Goal: Task Accomplishment & Management: Complete application form

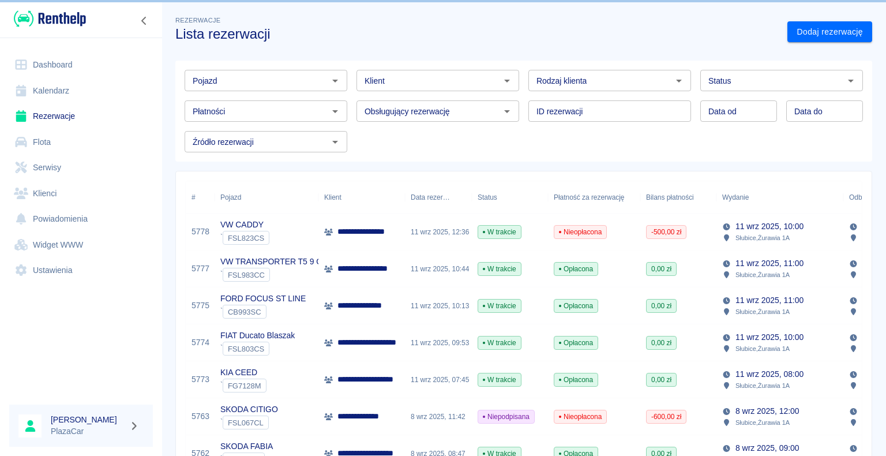
click at [81, 76] on link "Dashboard" at bounding box center [81, 65] width 144 height 26
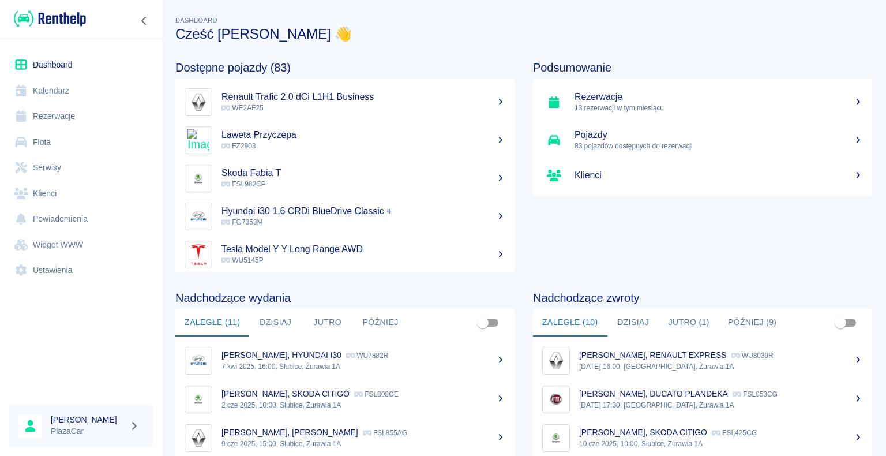
click at [276, 104] on p "WE2AF25" at bounding box center [364, 108] width 284 height 10
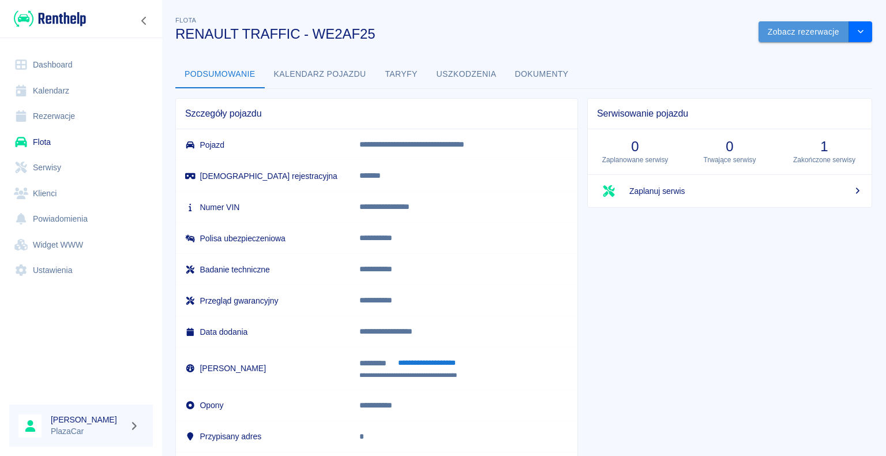
click at [803, 32] on button "Zobacz rezerwacje" at bounding box center [804, 31] width 91 height 21
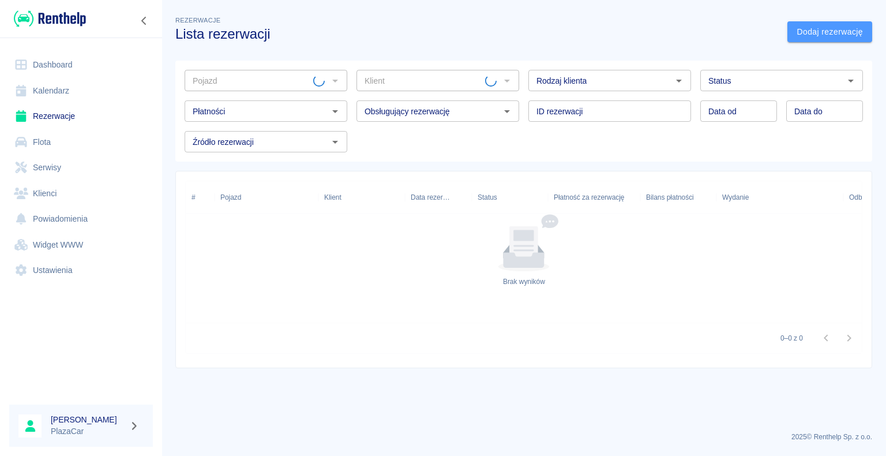
click at [810, 33] on link "Dodaj rezerwację" at bounding box center [830, 31] width 85 height 21
type input "RENAULT TRAFFIC - WE2AF25"
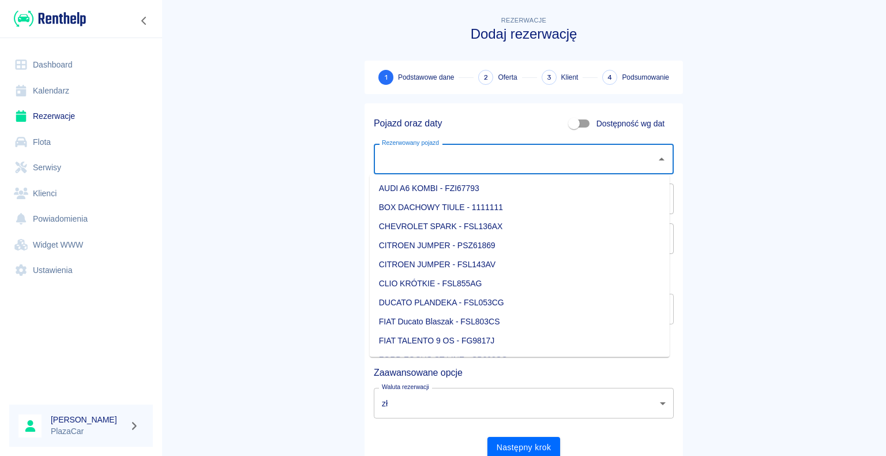
drag, startPoint x: 485, startPoint y: 168, endPoint x: 494, endPoint y: 167, distance: 8.7
click at [485, 167] on input "Rezerwowany pojazd" at bounding box center [515, 159] width 272 height 20
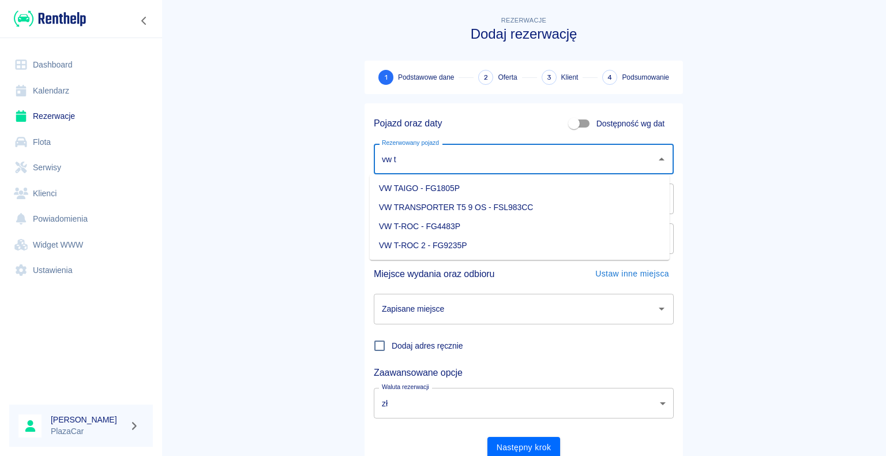
click at [418, 246] on li "VW T-ROC 2 - FG9235P" at bounding box center [520, 245] width 300 height 19
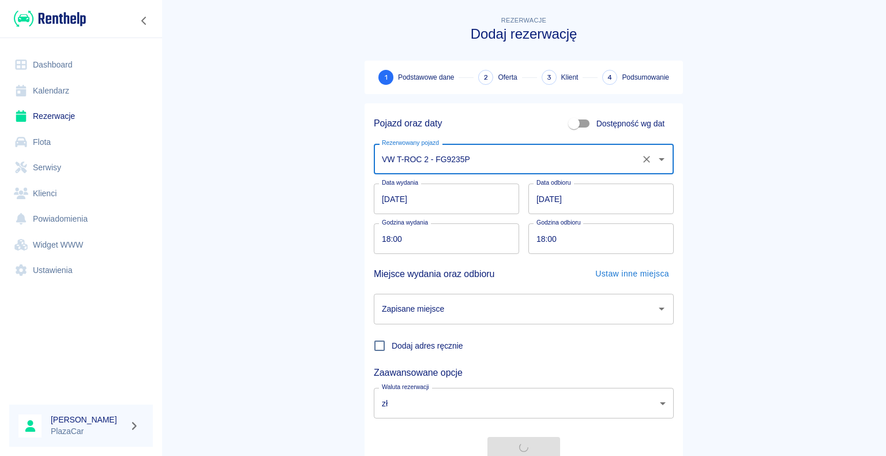
scroll to position [44, 0]
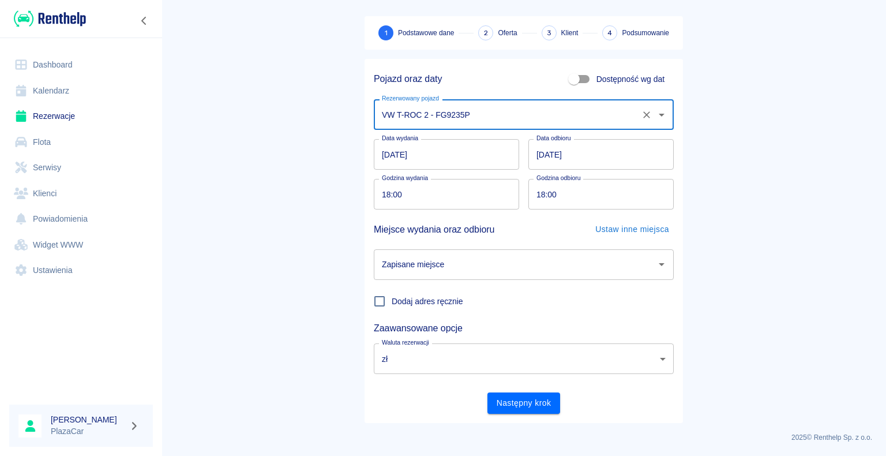
click at [633, 250] on div "Zapisane miejsce" at bounding box center [524, 264] width 300 height 31
type input "VW T-ROC 2 - FG9235P"
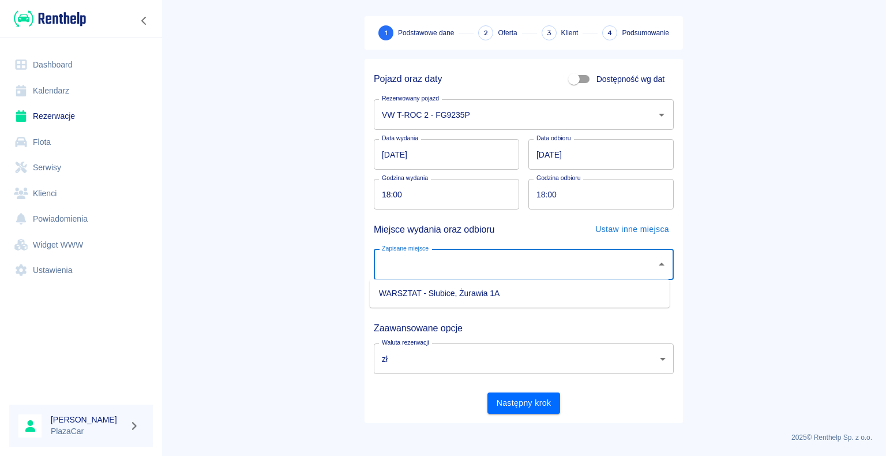
click at [585, 301] on li "WARSZTAT - Słubice, Żurawia 1A" at bounding box center [520, 293] width 300 height 19
type input "WARSZTAT - Słubice, Żurawia 1A"
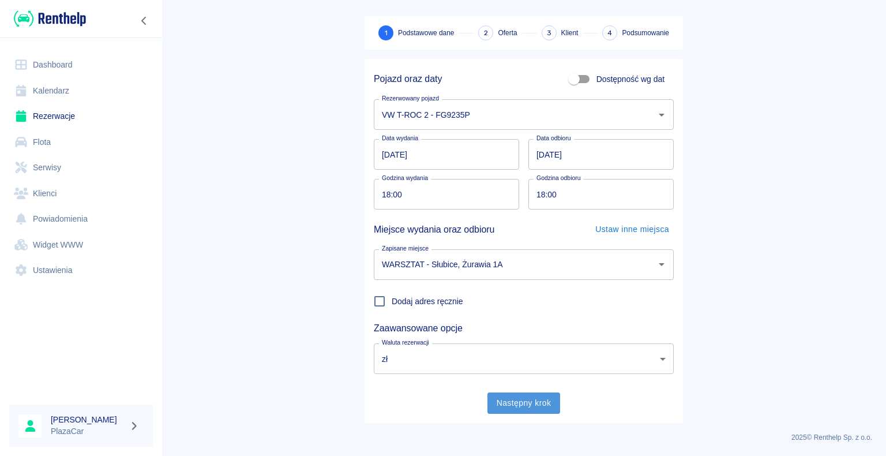
click at [529, 410] on button "Następny krok" at bounding box center [524, 402] width 73 height 21
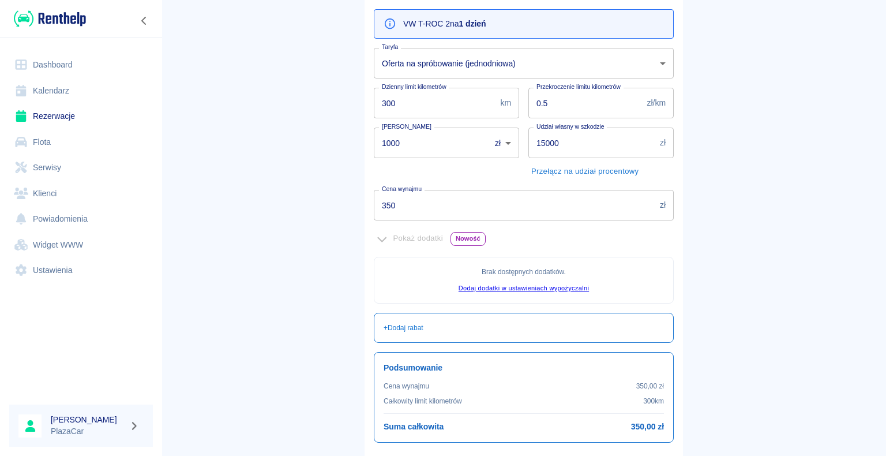
scroll to position [209, 0]
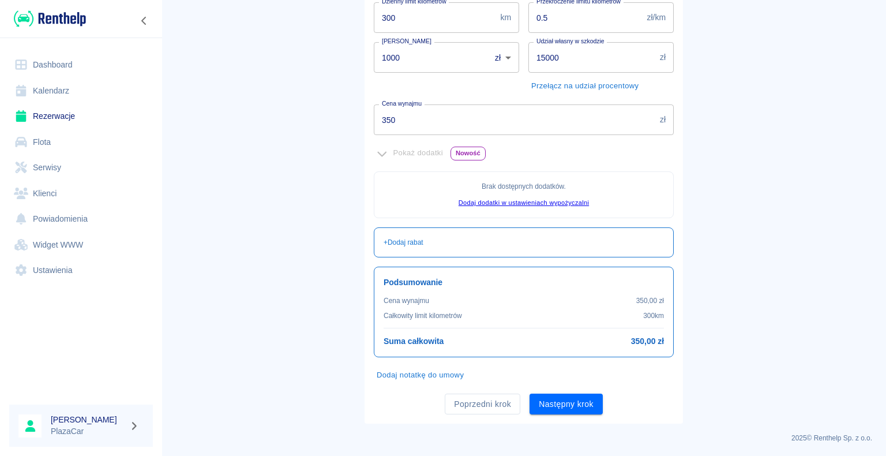
click at [596, 394] on button "Następny krok" at bounding box center [566, 404] width 73 height 21
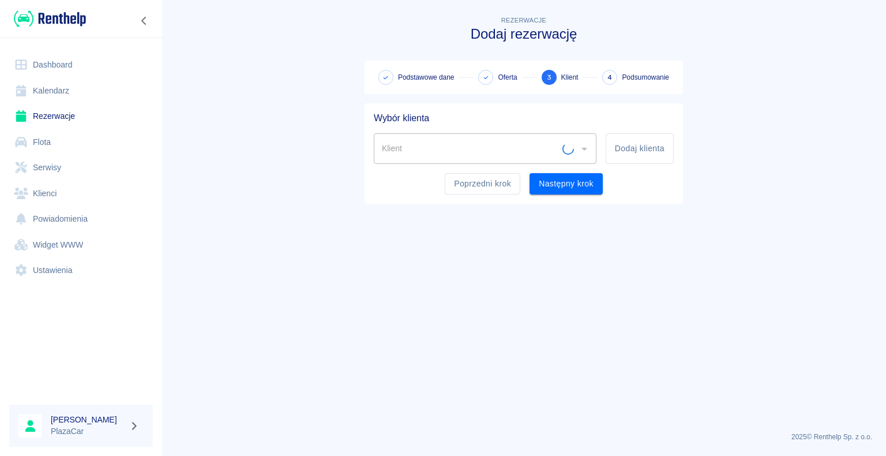
scroll to position [0, 0]
click at [644, 154] on button "Dodaj klienta" at bounding box center [640, 148] width 68 height 31
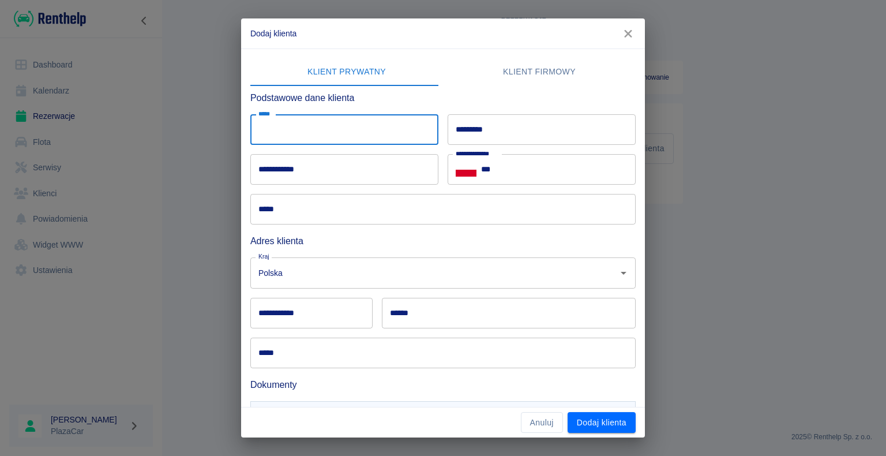
click at [256, 128] on input "*****" at bounding box center [344, 129] width 188 height 31
type input "****"
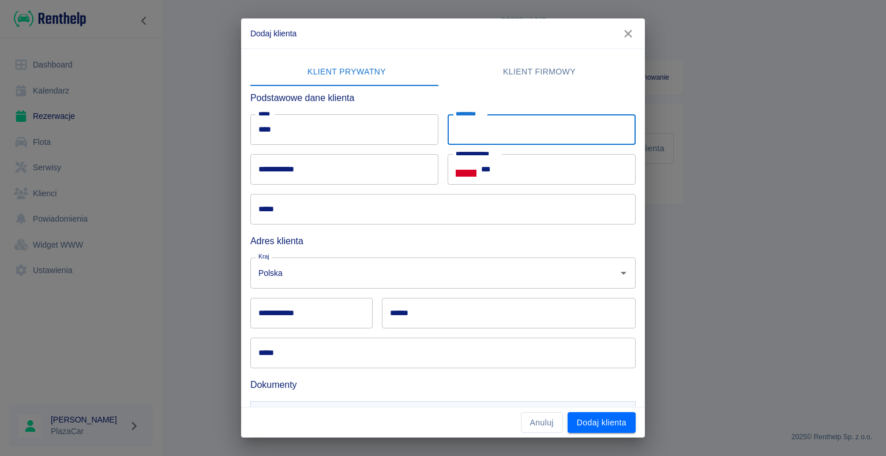
click at [483, 126] on input "*********" at bounding box center [542, 129] width 188 height 31
type input "**********"
click at [367, 184] on input "**********" at bounding box center [344, 169] width 188 height 31
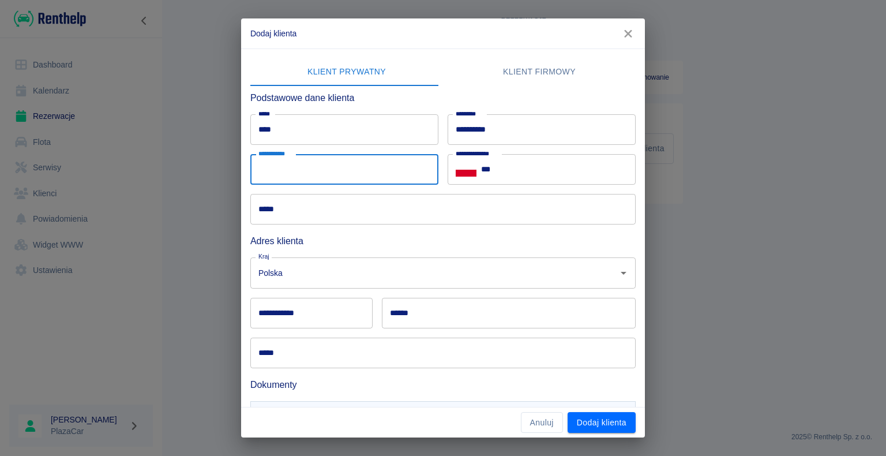
type input "**********"
type input "******"
type input "********"
type input "**********"
type input "*"
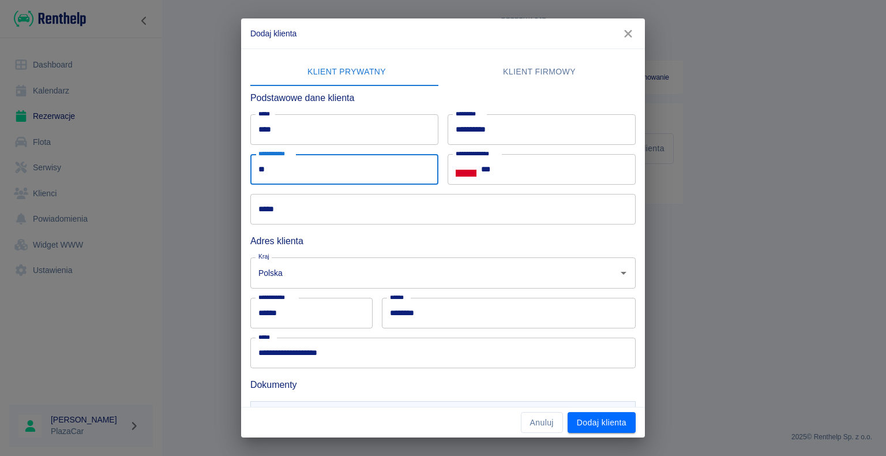
type input "*"
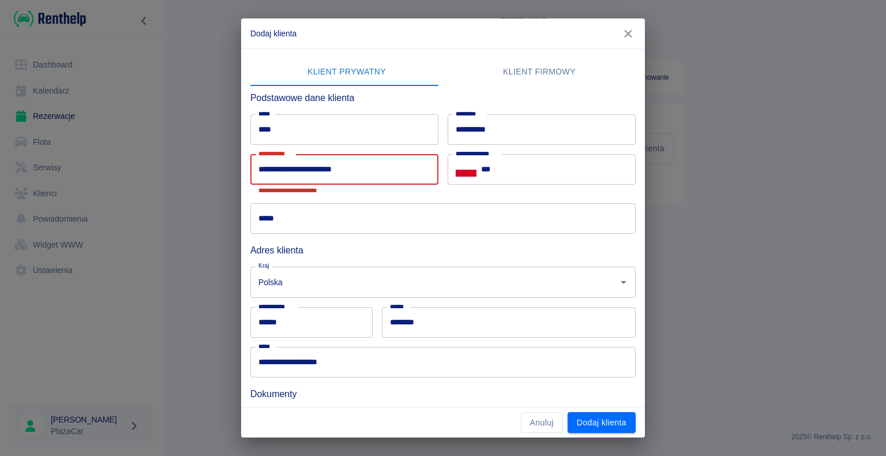
click at [317, 168] on input "**********" at bounding box center [344, 169] width 188 height 31
paste input "*"
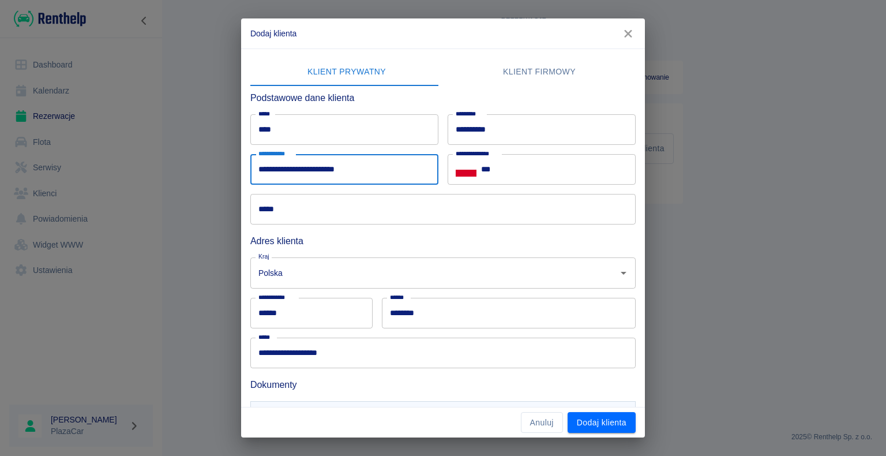
type input "**********"
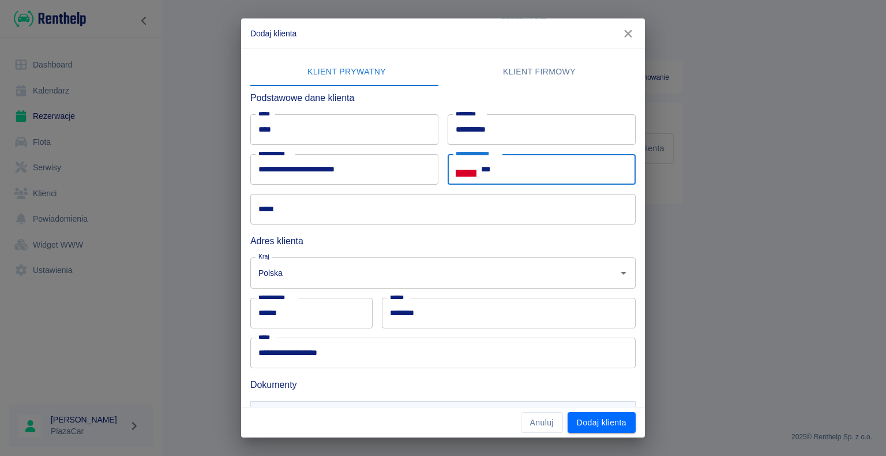
click at [567, 166] on input "***" at bounding box center [558, 169] width 155 height 31
type input "**********"
click at [478, 216] on input "*****" at bounding box center [443, 209] width 386 height 31
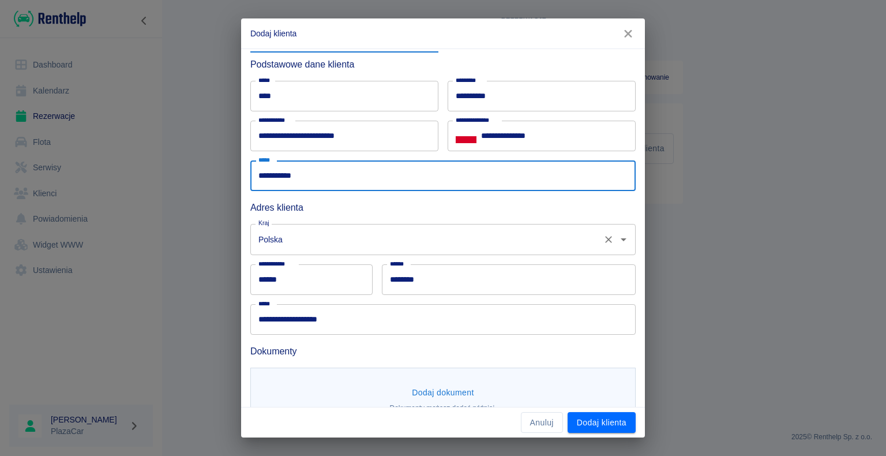
scroll to position [63, 0]
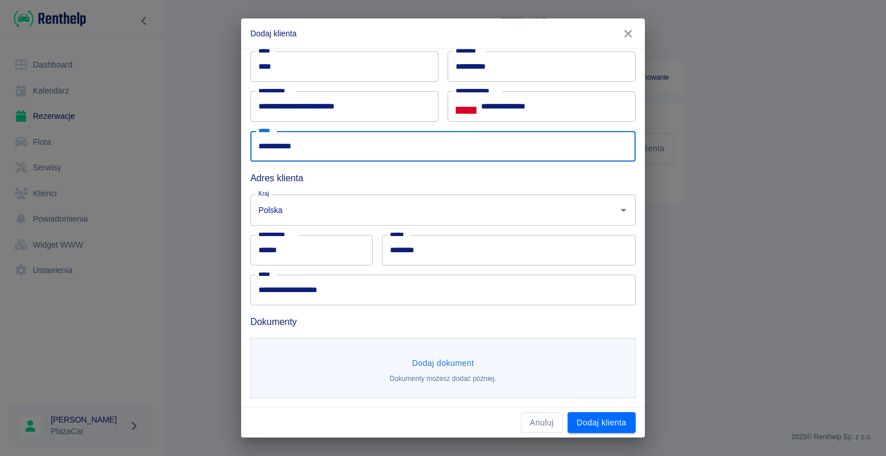
type input "**********"
click at [465, 263] on input "********" at bounding box center [509, 250] width 254 height 31
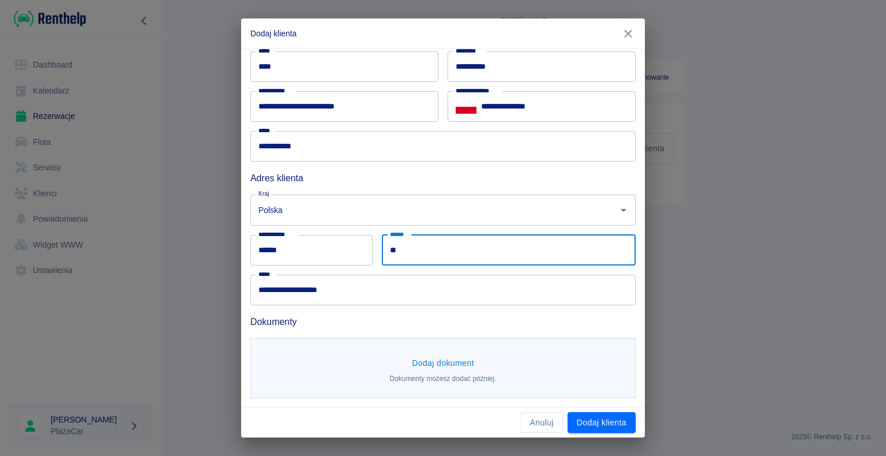
type input "*"
type input "*******"
click at [338, 294] on input "**********" at bounding box center [443, 290] width 386 height 31
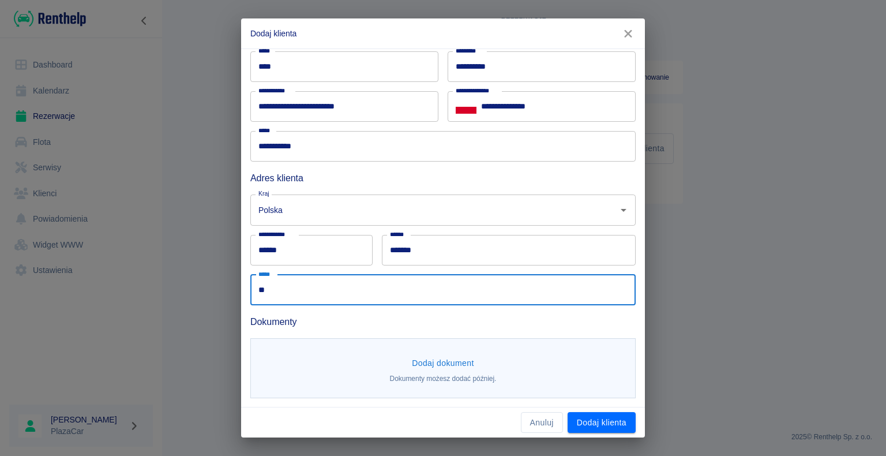
type input "*"
type input "**********"
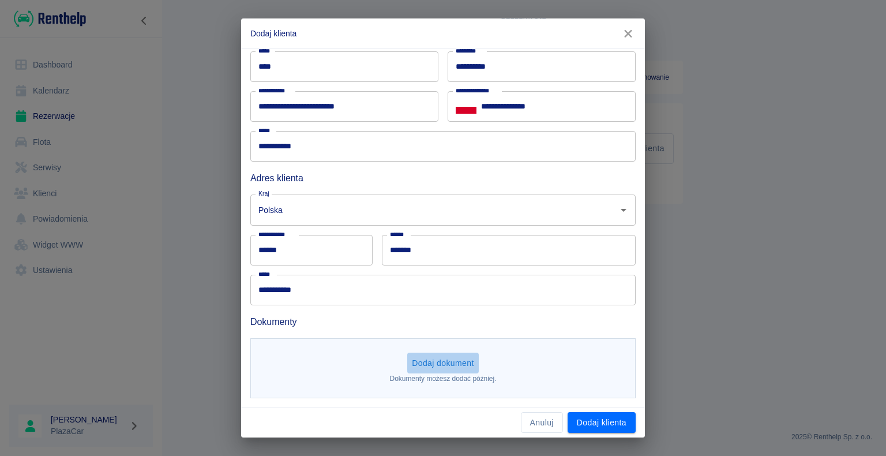
click at [452, 365] on button "Dodaj dokument" at bounding box center [443, 363] width 72 height 21
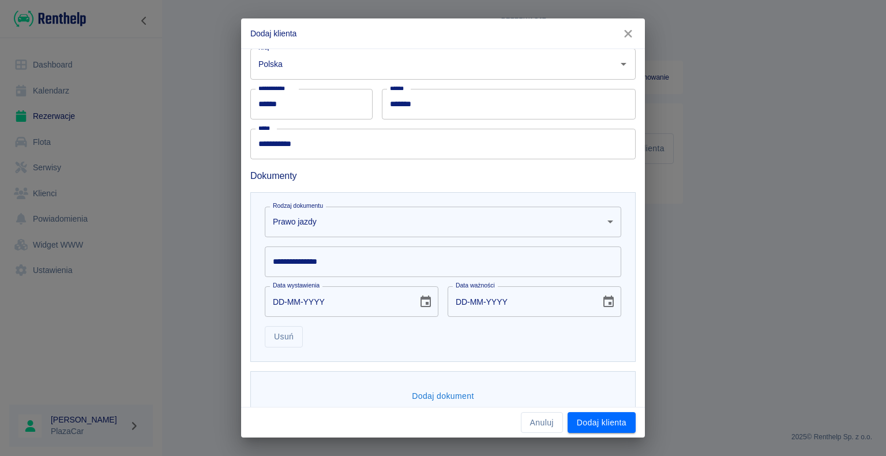
scroll to position [173, 0]
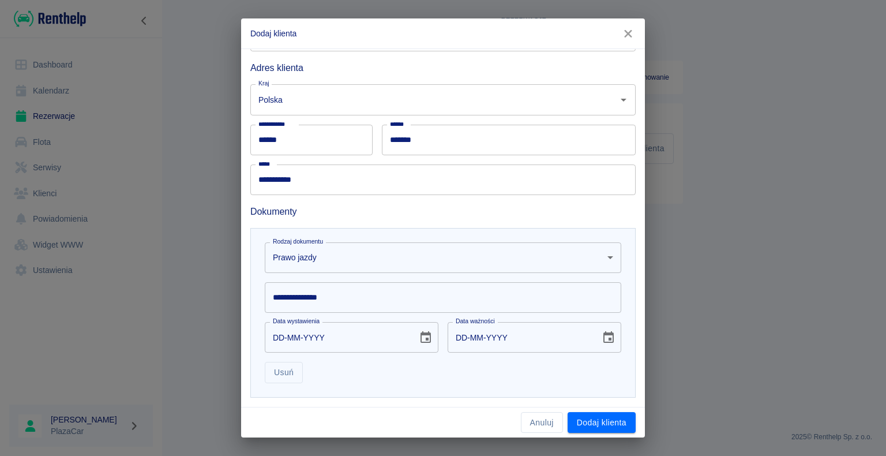
click at [388, 294] on input "**********" at bounding box center [443, 297] width 357 height 31
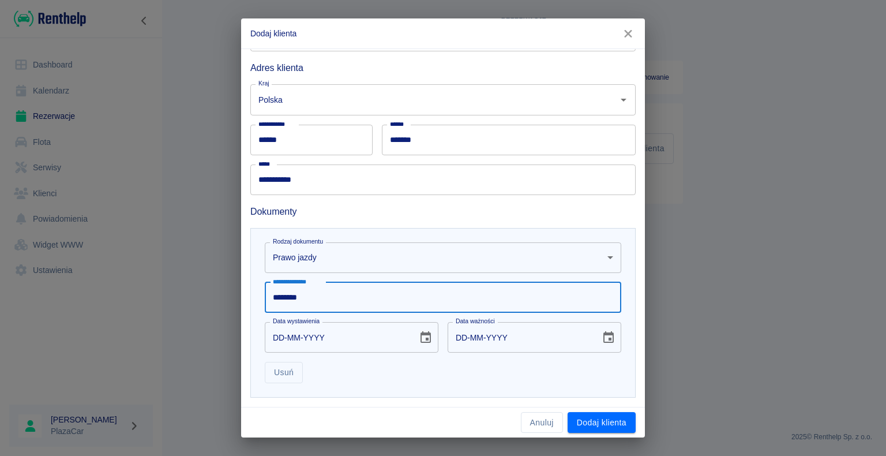
type input "********"
click at [427, 331] on icon "Choose date" at bounding box center [426, 338] width 14 height 14
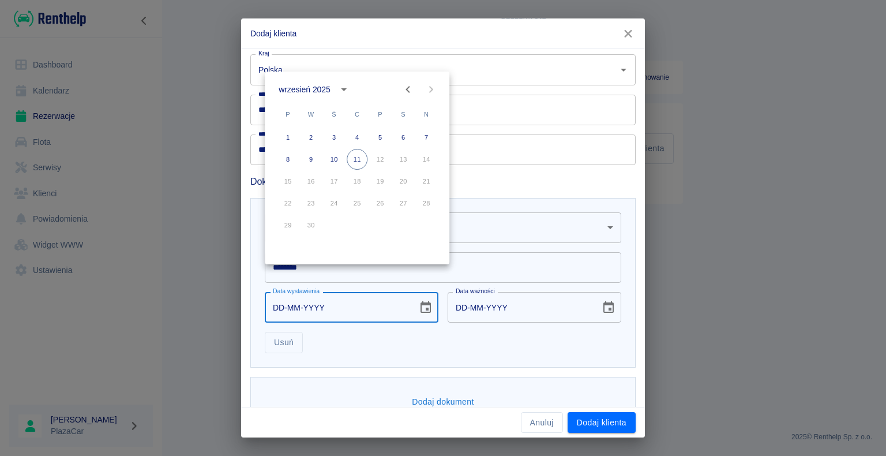
scroll to position [231, 0]
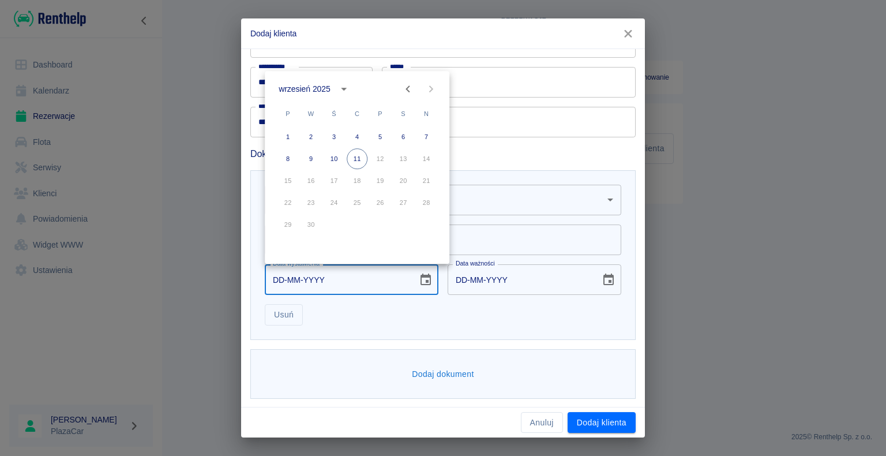
click at [346, 83] on icon "calendar view is open, switch to year view" at bounding box center [344, 89] width 14 height 14
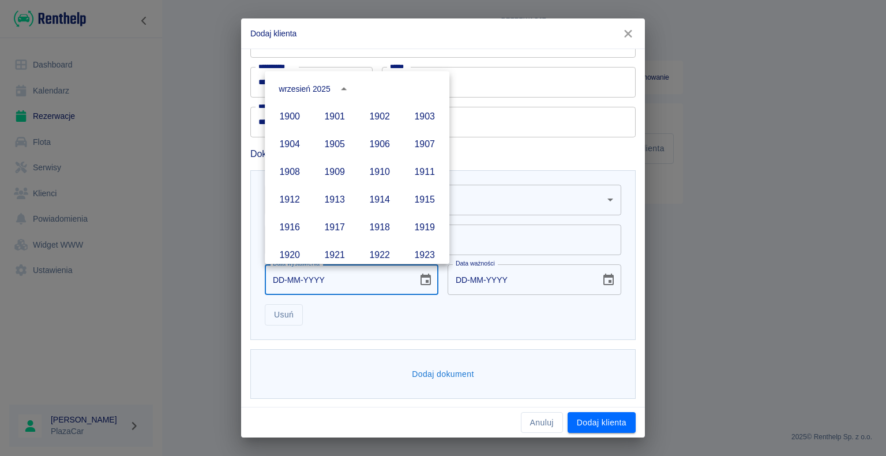
scroll to position [792, 0]
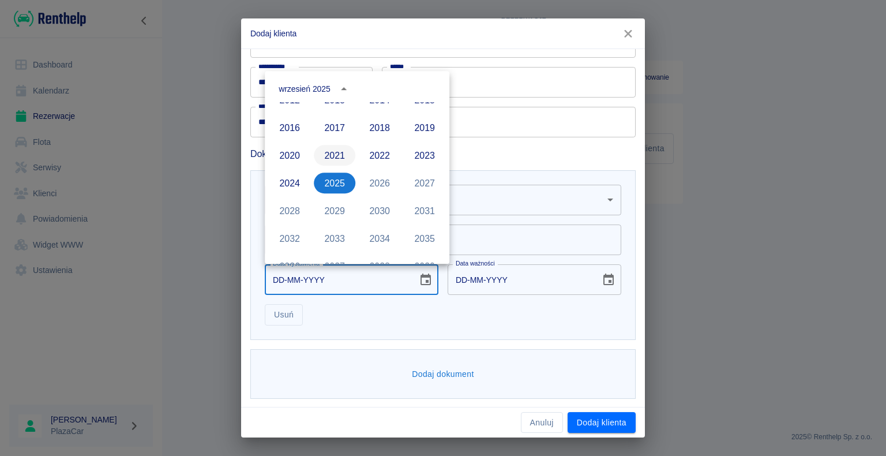
click at [342, 156] on button "2021" at bounding box center [335, 155] width 42 height 21
type input "[DATE]"
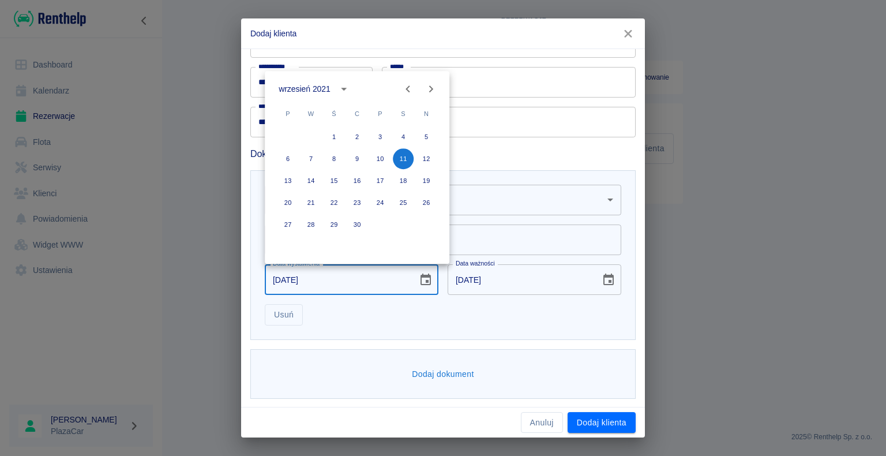
click at [616, 283] on div "**********" at bounding box center [443, 255] width 386 height 170
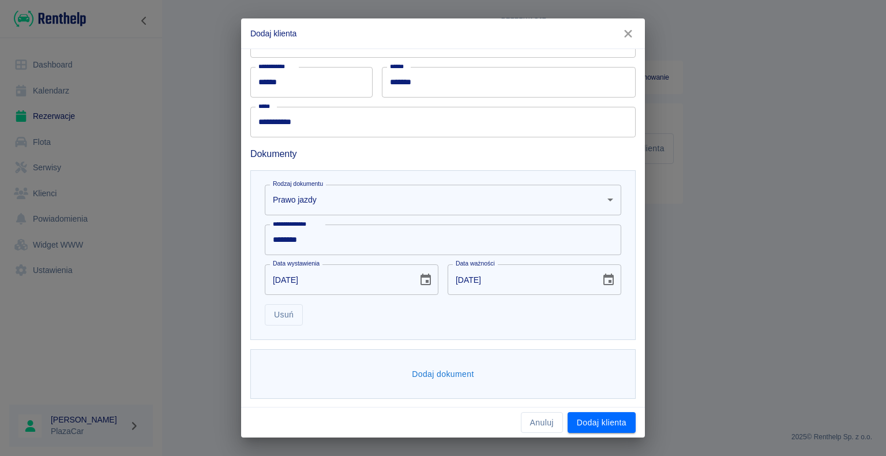
click at [439, 383] on button "Dodaj dokument" at bounding box center [443, 374] width 72 height 21
click at [441, 381] on body "**********" at bounding box center [443, 228] width 886 height 456
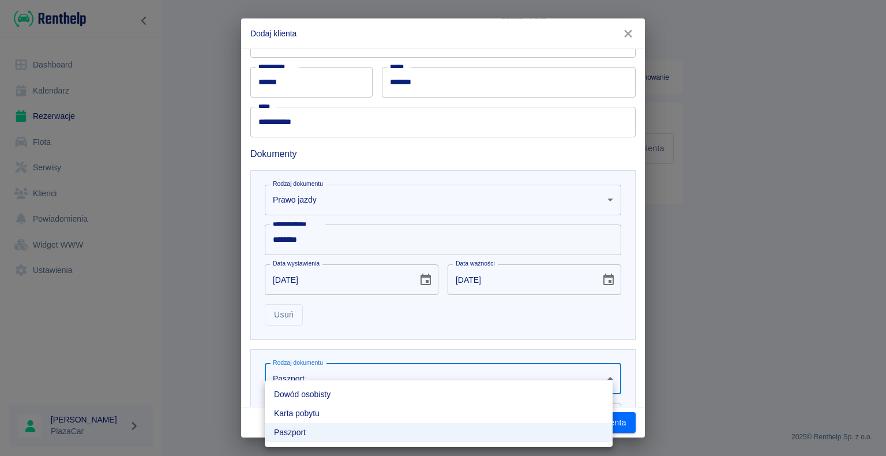
click at [320, 398] on li "Dowód osobisty" at bounding box center [439, 394] width 348 height 19
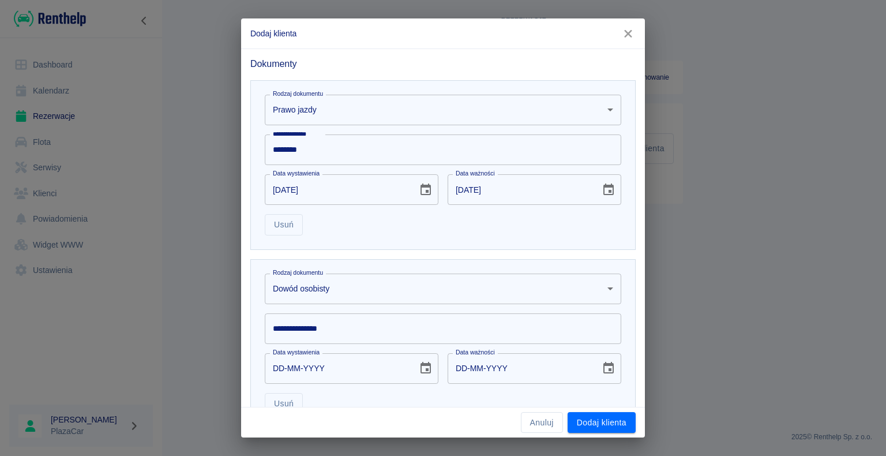
scroll to position [410, 0]
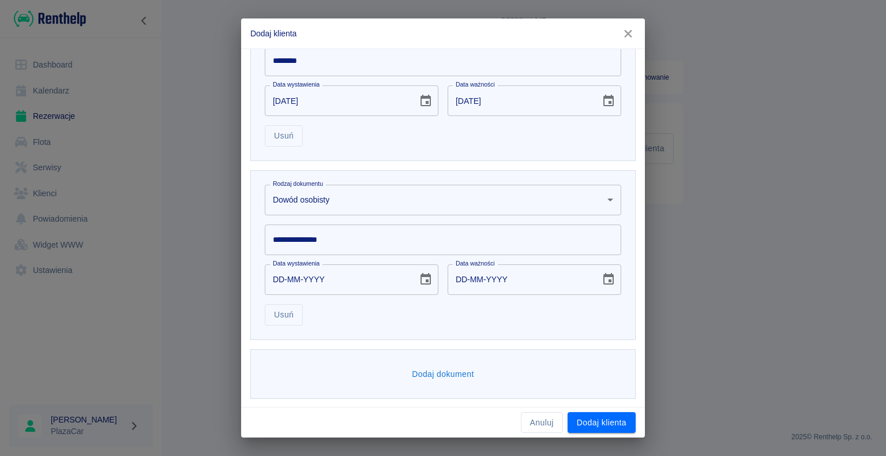
click at [362, 238] on input "**********" at bounding box center [443, 239] width 357 height 31
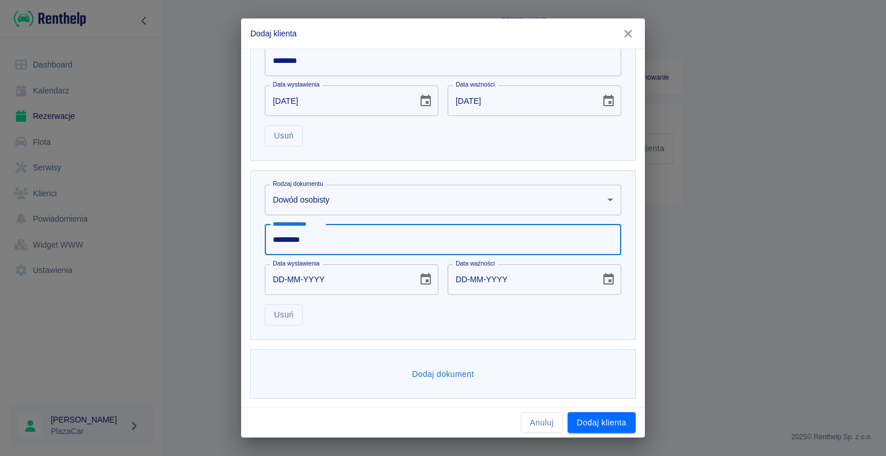
type input "*********"
click at [422, 291] on div "DD-MM-YYYY Data wystawienia" at bounding box center [352, 279] width 174 height 31
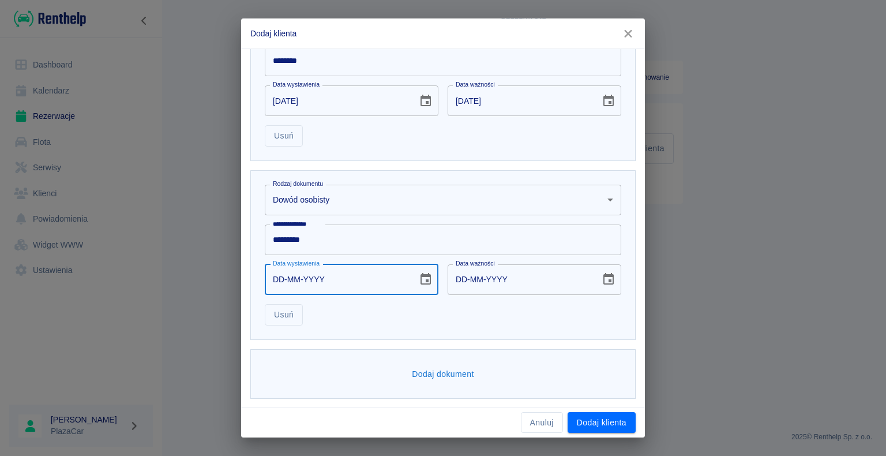
click at [421, 283] on icon "Choose date" at bounding box center [426, 279] width 10 height 12
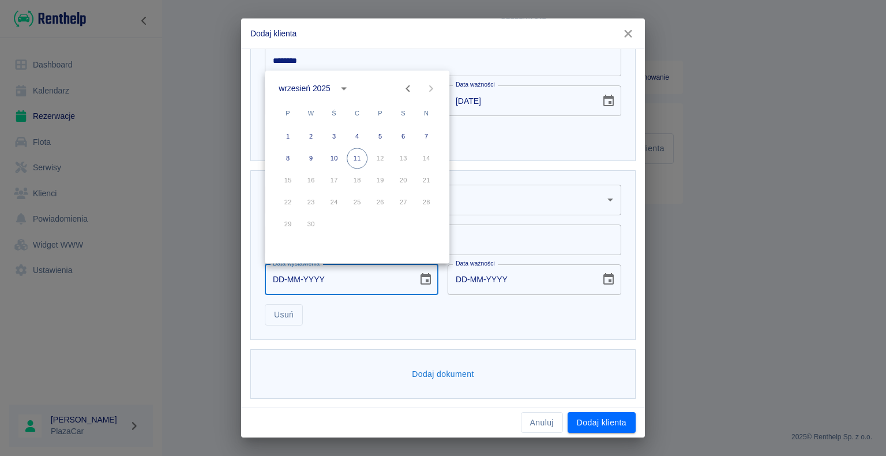
click at [334, 92] on div "wrzesień 2025" at bounding box center [306, 89] width 55 height 12
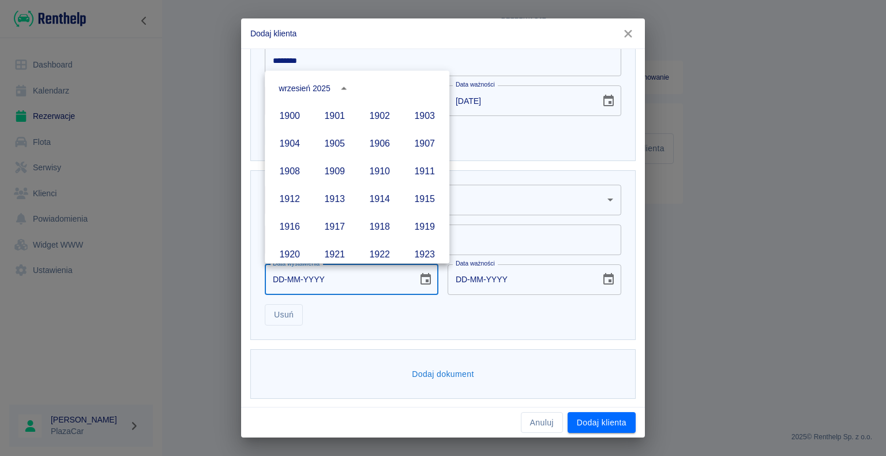
scroll to position [792, 0]
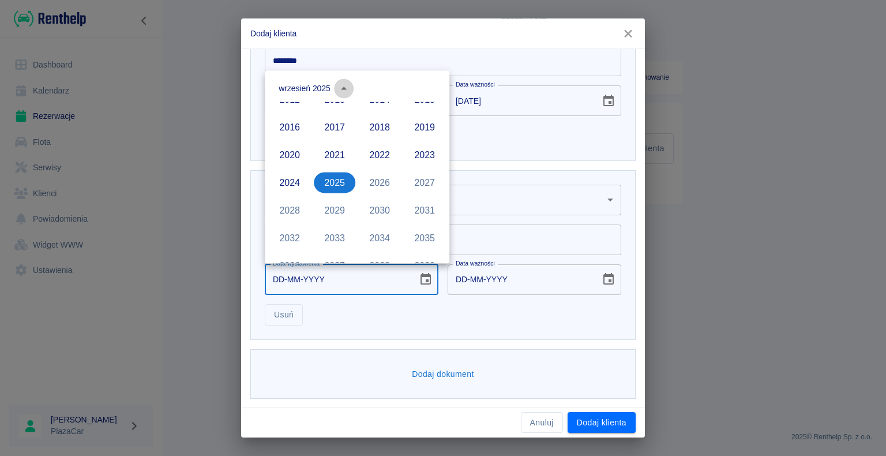
click at [347, 88] on icon "year view is open, switch to calendar view" at bounding box center [344, 88] width 14 height 14
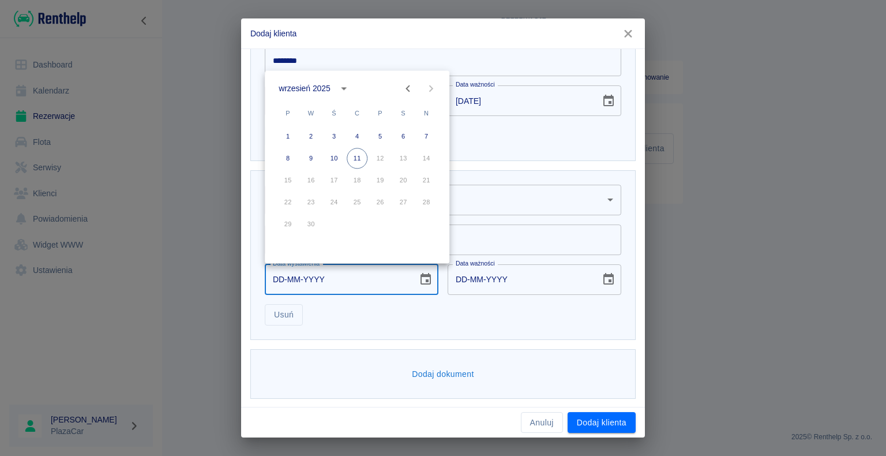
click at [340, 96] on button "calendar view is open, switch to year view" at bounding box center [344, 88] width 20 height 20
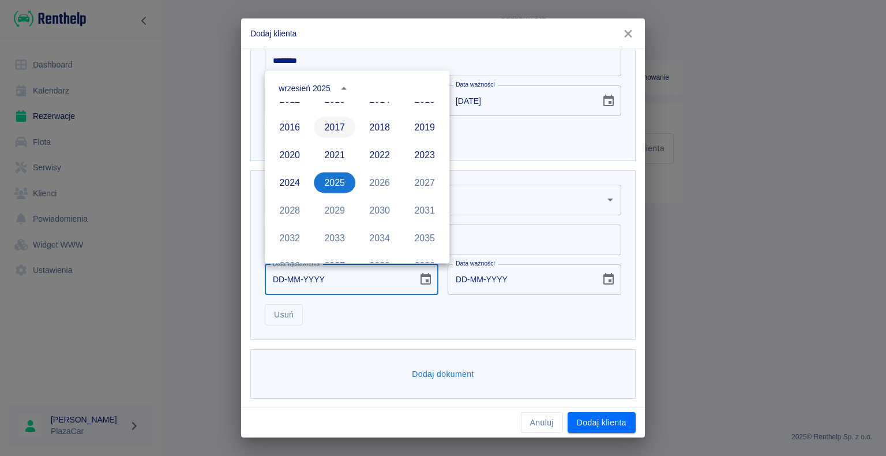
click at [333, 128] on button "2017" at bounding box center [335, 127] width 42 height 21
type input "[DATE]"
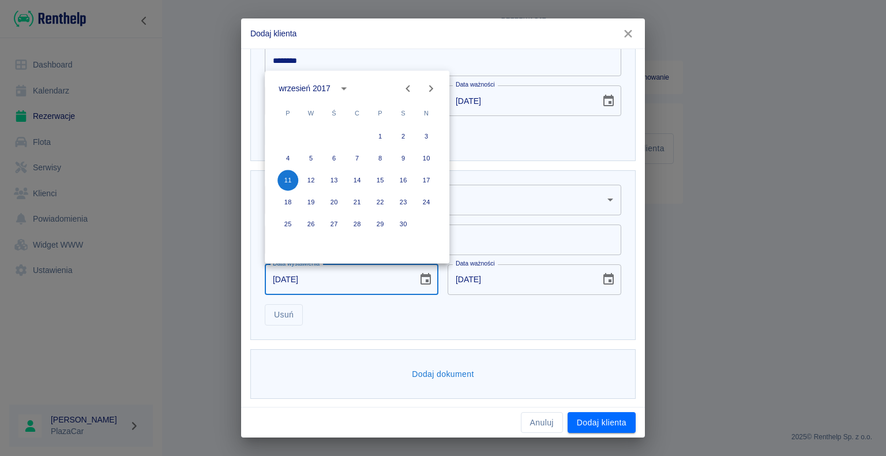
click at [535, 369] on div "Dodaj dokument" at bounding box center [443, 374] width 386 height 50
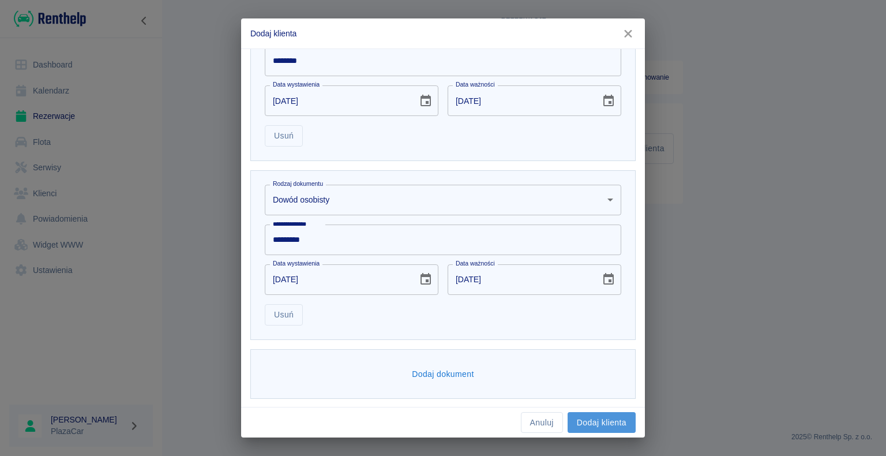
click at [579, 422] on button "Dodaj klienta" at bounding box center [602, 422] width 68 height 21
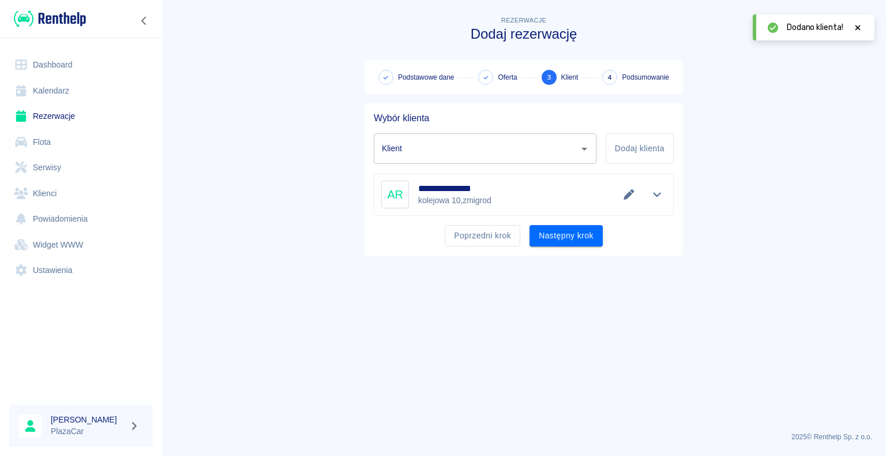
drag, startPoint x: 585, startPoint y: 230, endPoint x: 578, endPoint y: 241, distance: 13.0
click at [585, 230] on button "Następny krok" at bounding box center [566, 235] width 73 height 21
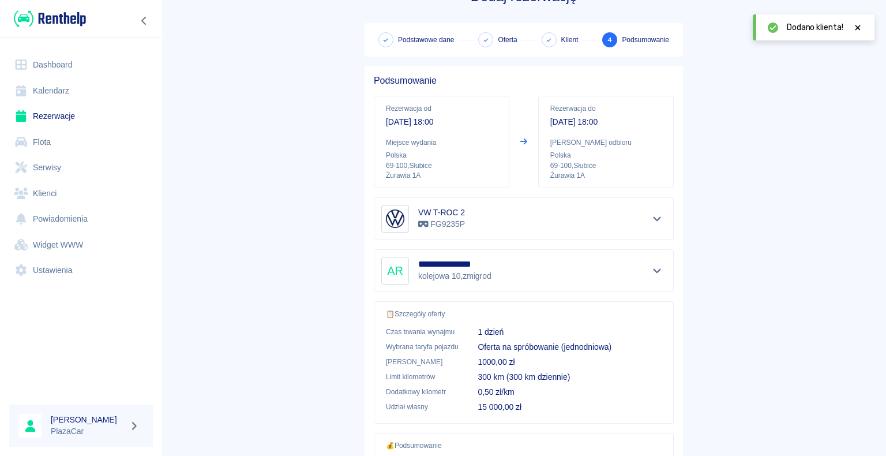
scroll to position [58, 0]
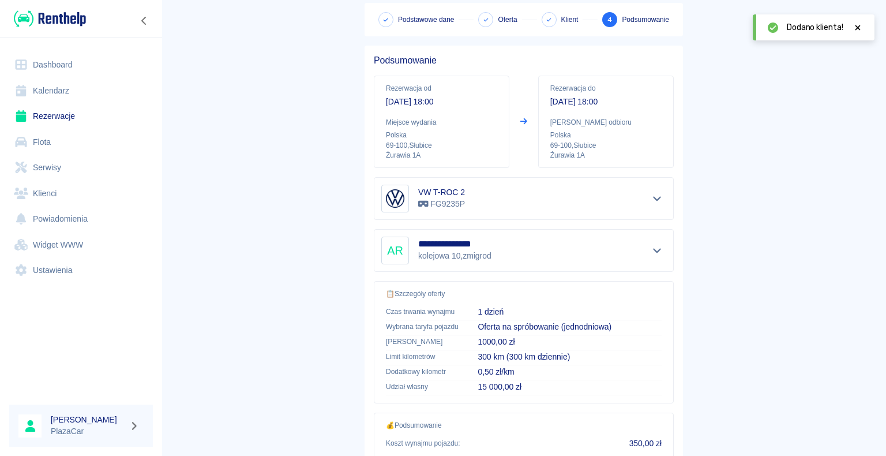
click at [860, 29] on icon at bounding box center [858, 27] width 5 height 5
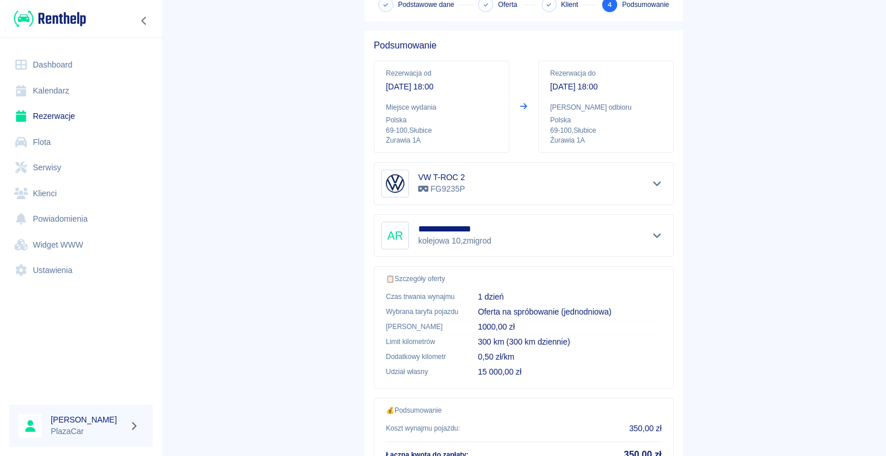
scroll to position [0, 0]
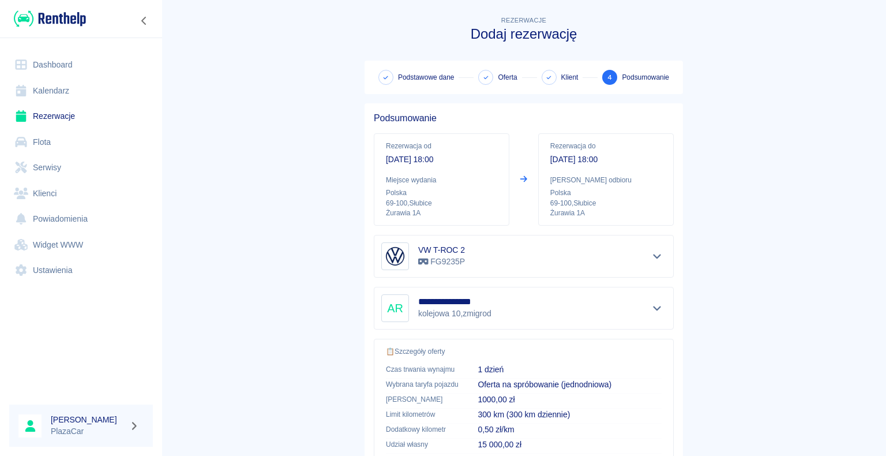
click at [58, 70] on link "Dashboard" at bounding box center [81, 65] width 144 height 26
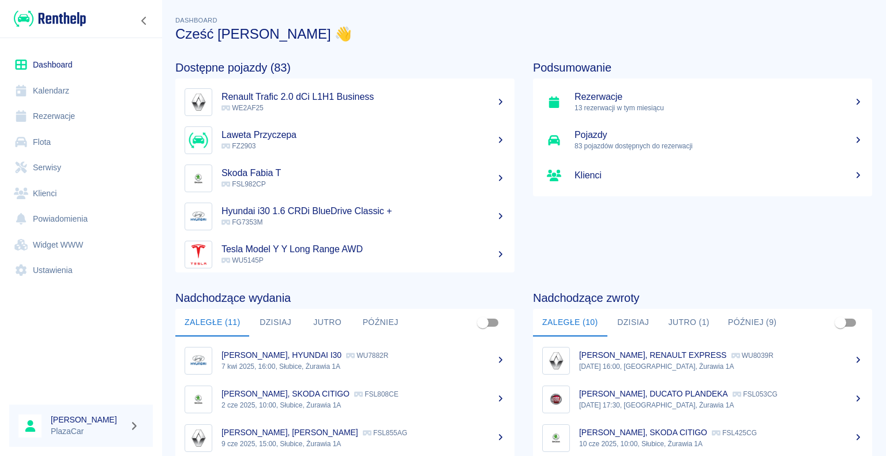
click at [310, 116] on link "Renault Trafic 2.0 dCi L1H1 Business WE2AF25" at bounding box center [344, 102] width 339 height 38
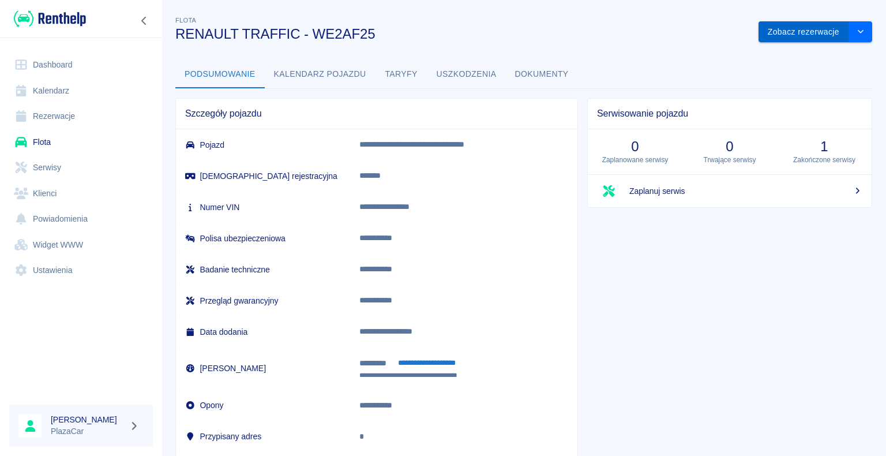
click at [798, 37] on button "Zobacz rezerwacje" at bounding box center [804, 31] width 91 height 21
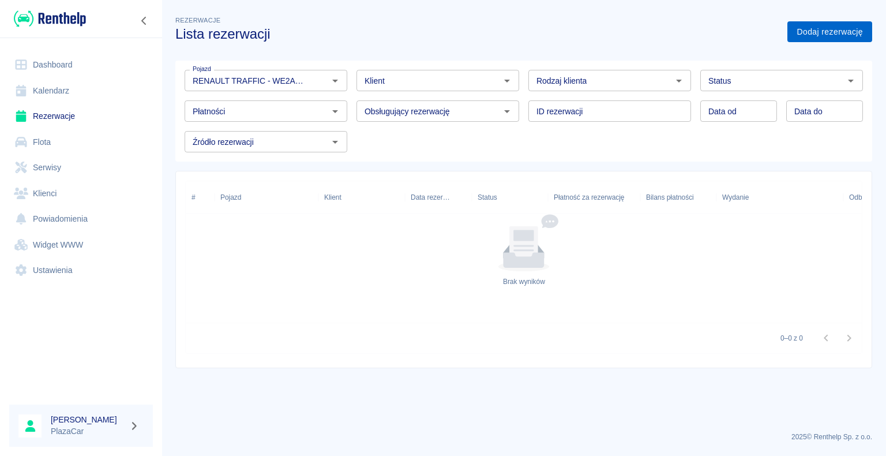
click at [815, 38] on link "Dodaj rezerwację" at bounding box center [830, 31] width 85 height 21
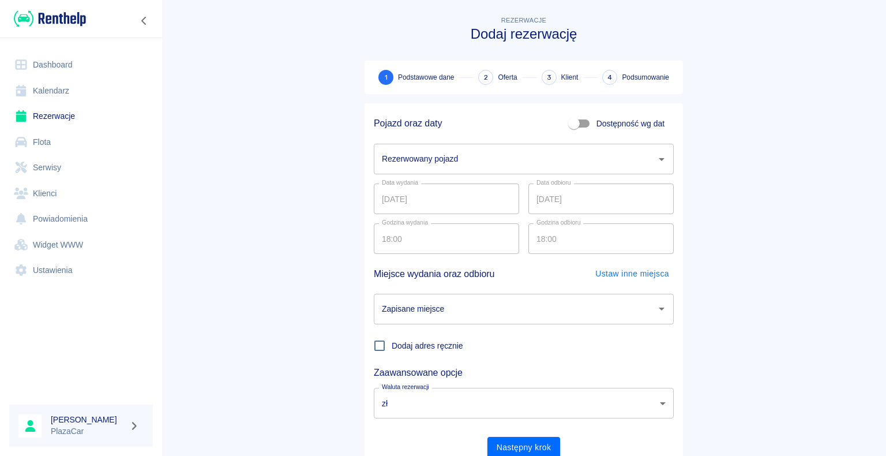
click at [600, 167] on input "Rezerwowany pojazd" at bounding box center [515, 159] width 272 height 20
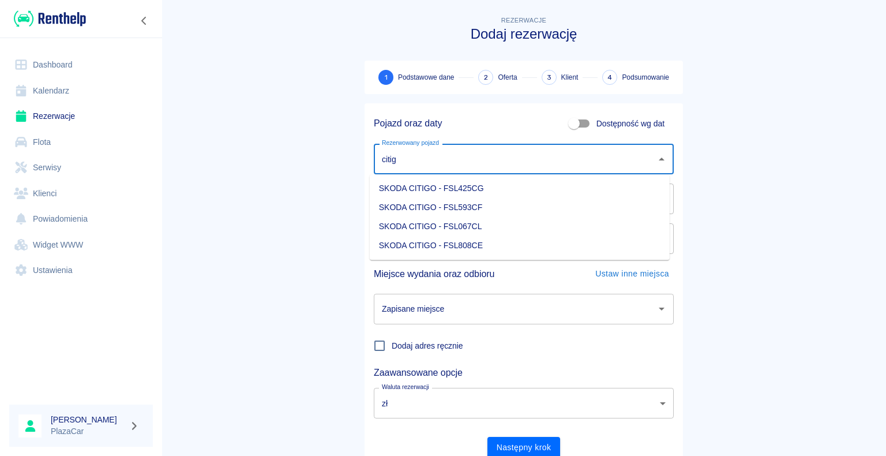
click at [496, 212] on li "SKODA CITIGO - FSL593CF" at bounding box center [520, 207] width 300 height 19
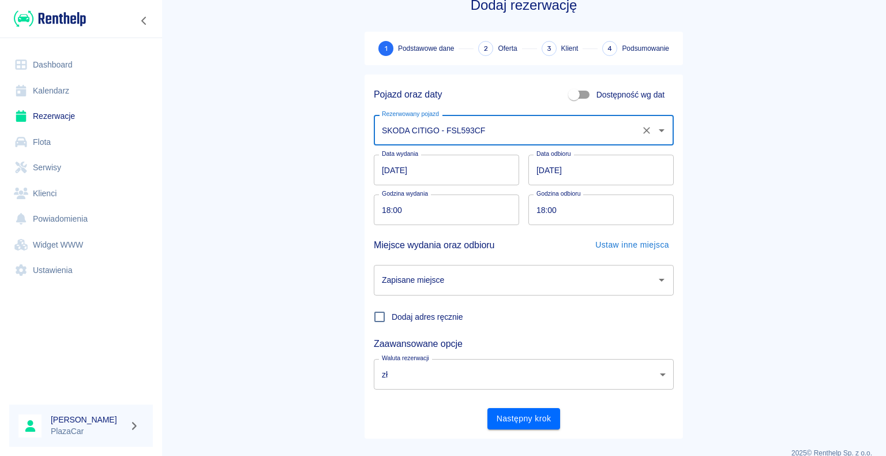
scroll to position [44, 0]
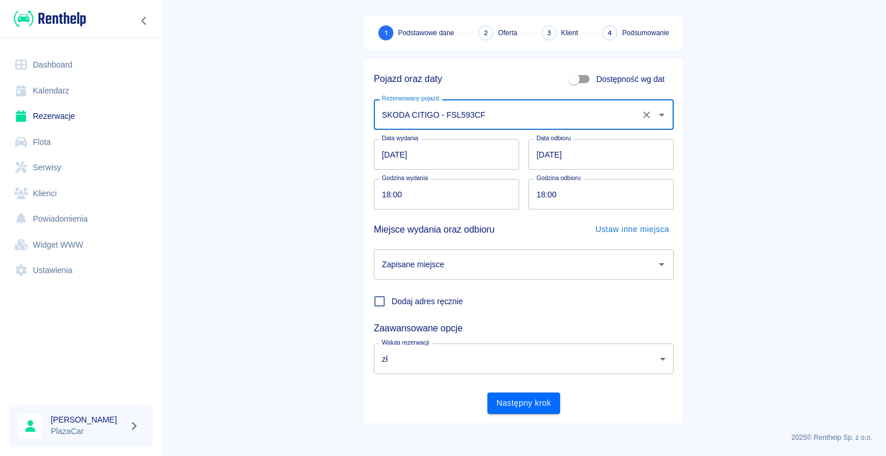
type input "SKODA CITIGO - FSL593CF"
click at [572, 255] on input "Zapisane miejsce" at bounding box center [515, 265] width 272 height 20
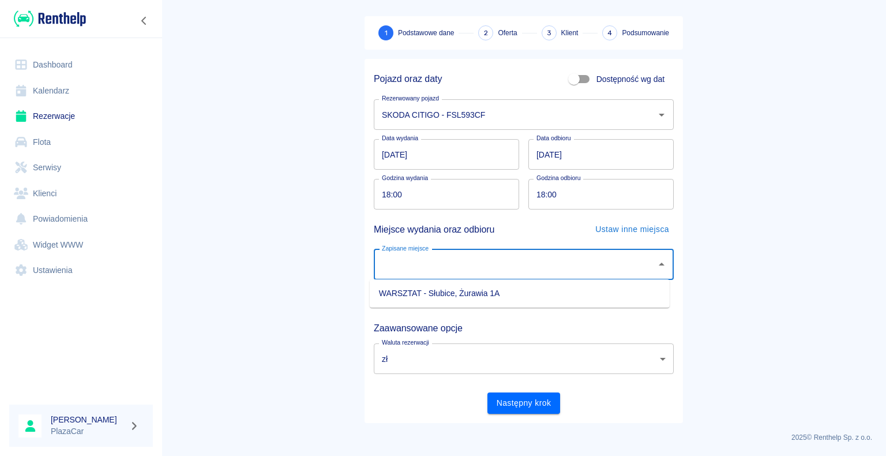
click at [441, 296] on li "WARSZTAT - Słubice, Żurawia 1A" at bounding box center [520, 293] width 300 height 19
type input "WARSZTAT - Słubice, Żurawia 1A"
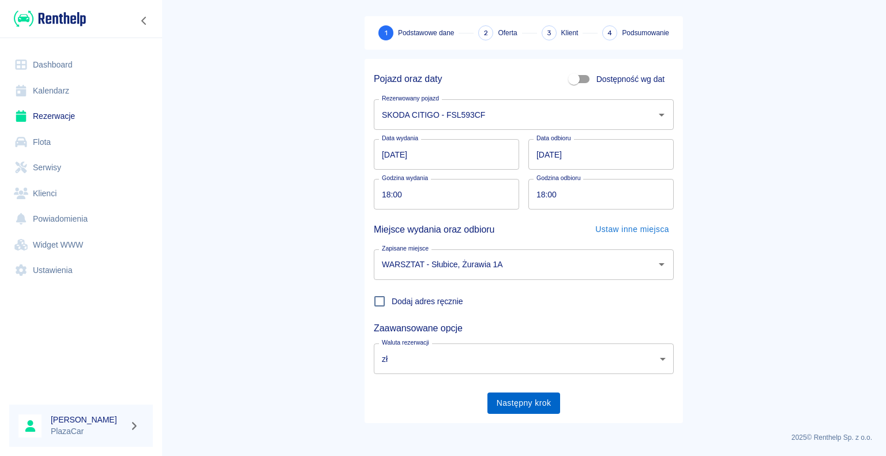
click at [545, 412] on div "Pojazd oraz daty Dostępność wg dat Rezerwowany pojazd SKODA CITIGO - FSL593CF R…" at bounding box center [524, 241] width 319 height 364
click at [545, 403] on button "Następny krok" at bounding box center [524, 402] width 73 height 21
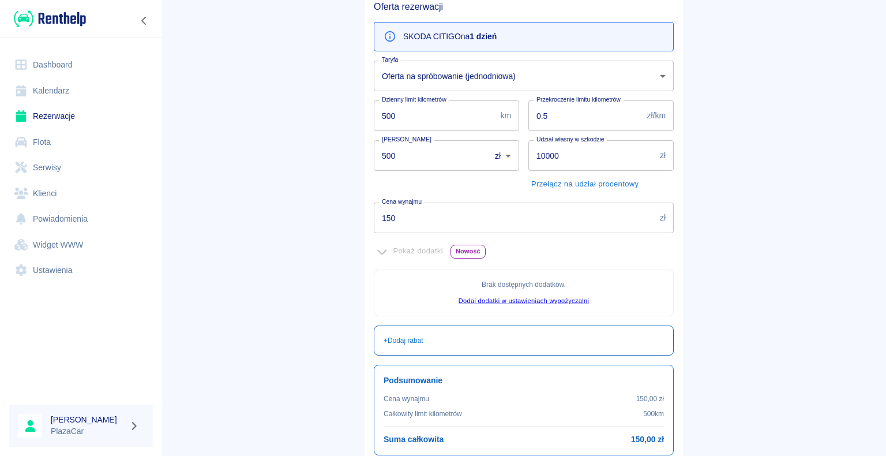
scroll to position [209, 0]
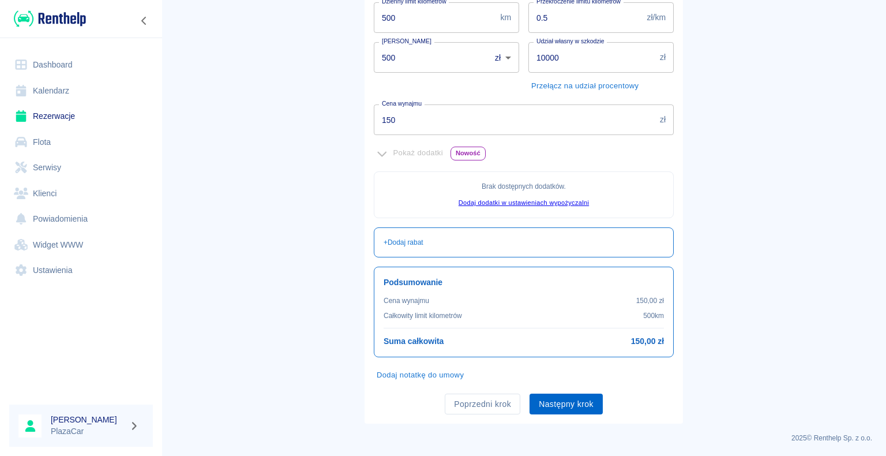
click at [546, 396] on button "Następny krok" at bounding box center [566, 404] width 73 height 21
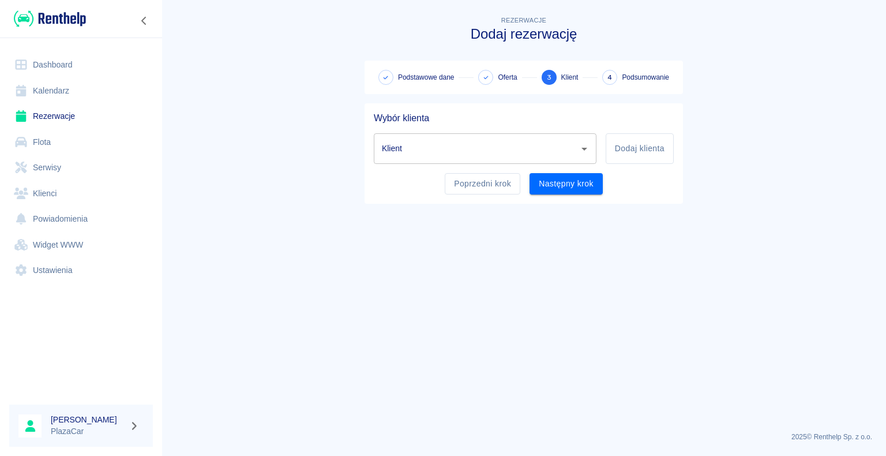
scroll to position [0, 0]
click at [577, 153] on div at bounding box center [584, 149] width 15 height 16
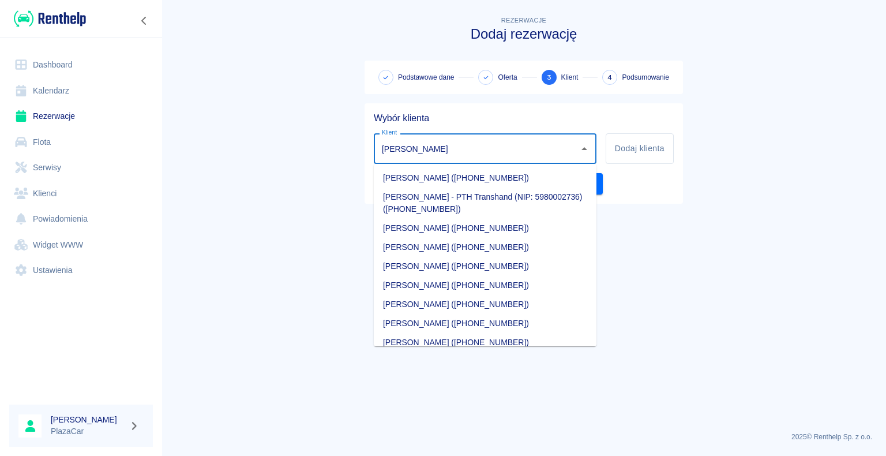
click at [522, 185] on li "[PERSON_NAME] ([PHONE_NUMBER])" at bounding box center [485, 178] width 223 height 19
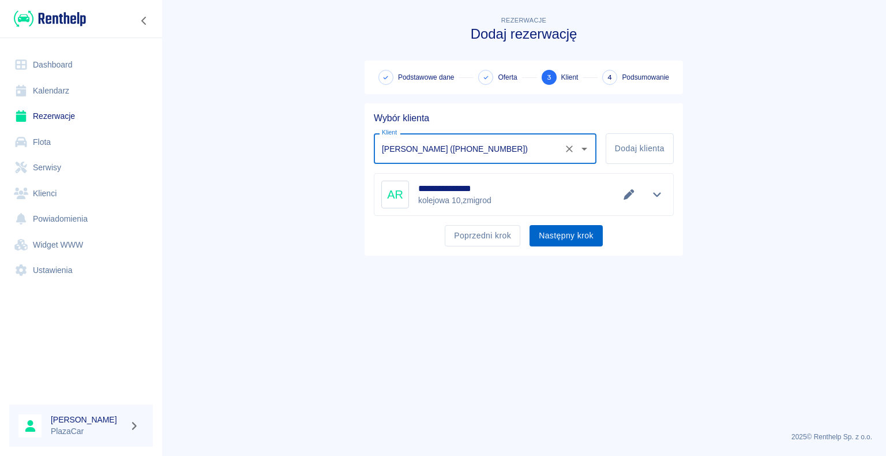
type input "[PERSON_NAME] ([PHONE_NUMBER])"
click at [552, 237] on button "Następny krok" at bounding box center [566, 235] width 73 height 21
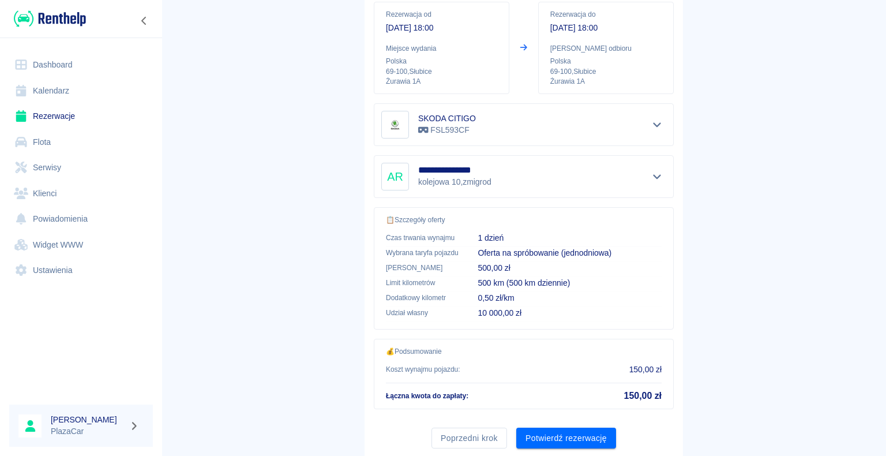
scroll to position [164, 0]
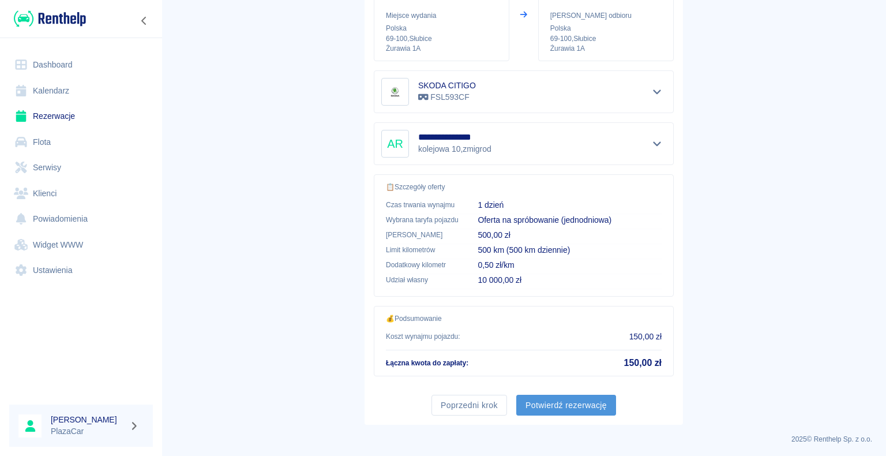
click at [540, 406] on button "Potwierdź rezerwację" at bounding box center [567, 405] width 100 height 21
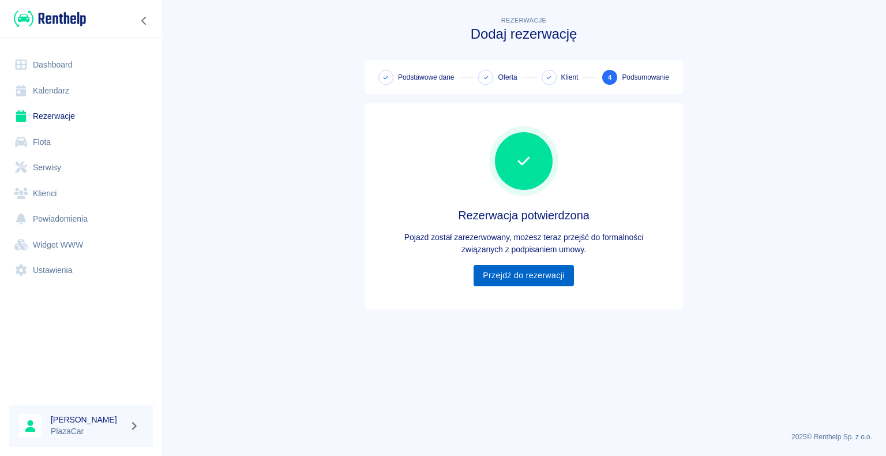
click at [503, 282] on link "Przejdź do rezerwacji" at bounding box center [524, 275] width 100 height 21
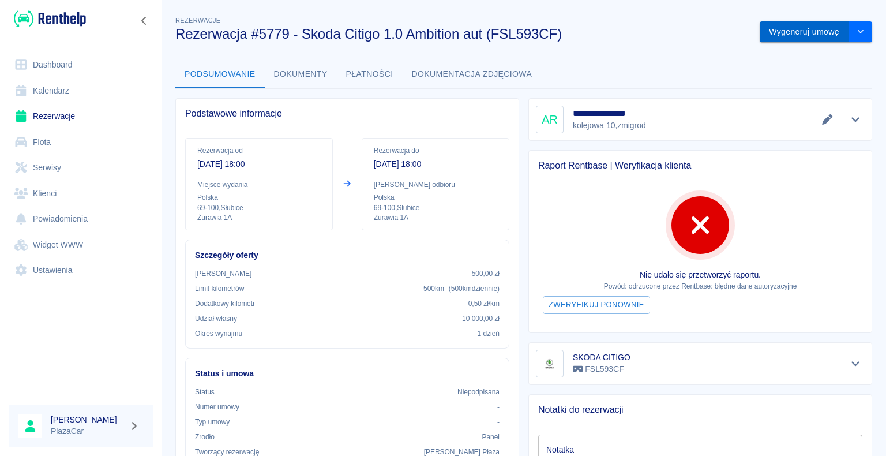
click at [826, 35] on button "Wygeneruj umowę" at bounding box center [804, 31] width 89 height 21
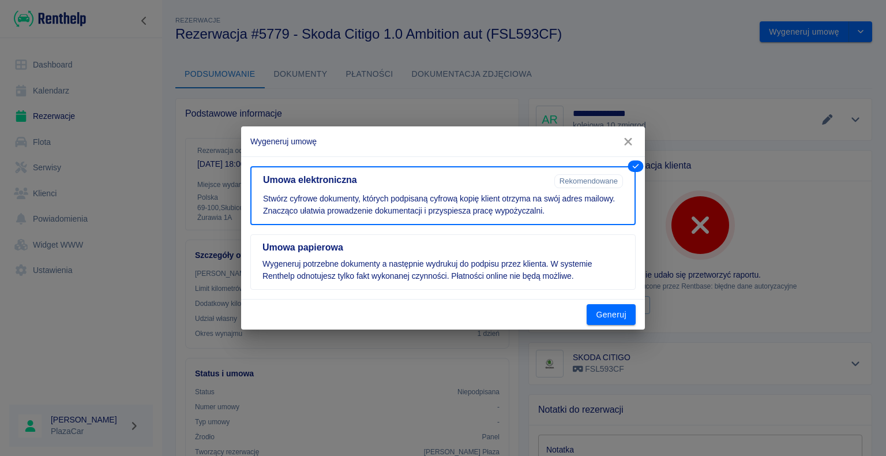
click at [637, 314] on div "Generuj" at bounding box center [443, 315] width 404 height 31
click at [627, 314] on button "Generuj" at bounding box center [611, 314] width 49 height 21
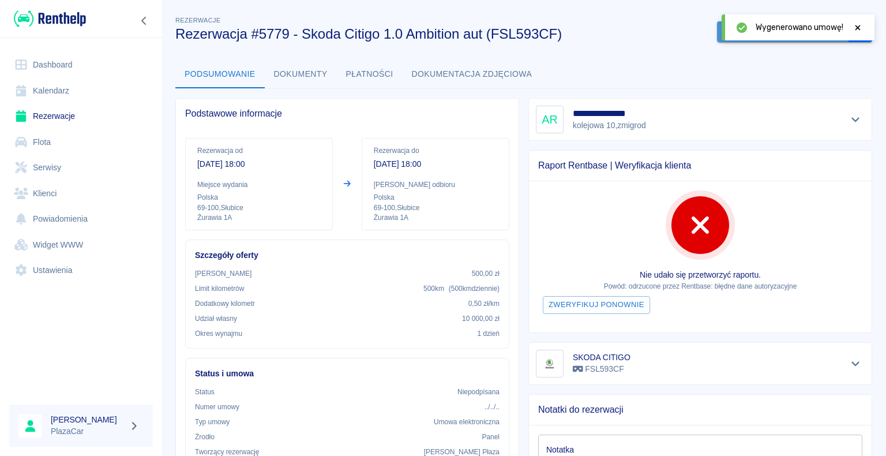
click at [717, 34] on button "Podpisz umowę elektroniczną" at bounding box center [783, 31] width 132 height 21
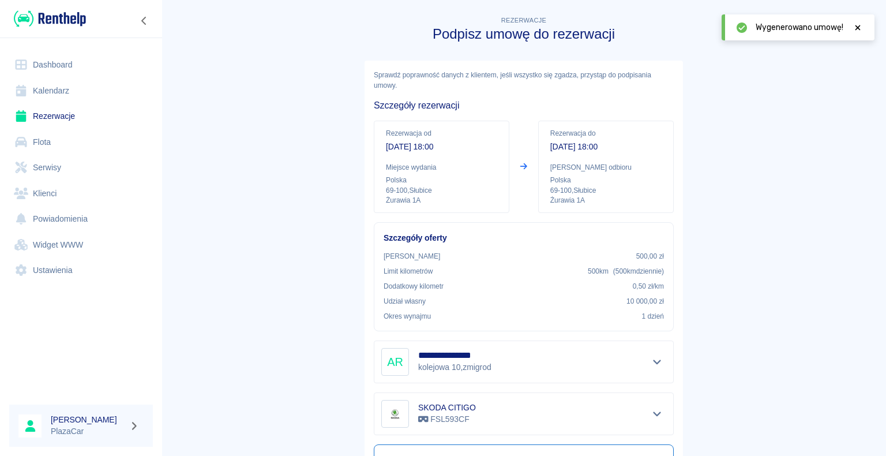
click at [859, 27] on icon at bounding box center [858, 28] width 10 height 8
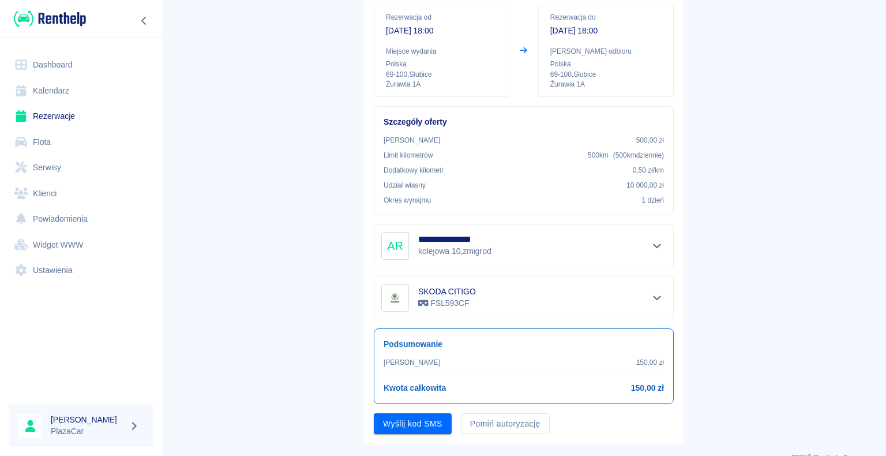
scroll to position [135, 0]
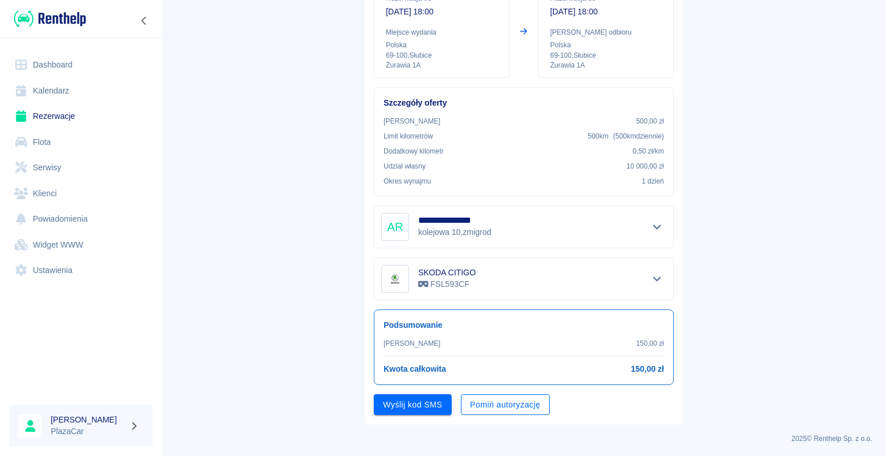
click at [489, 405] on button "Pomiń autoryzację" at bounding box center [505, 404] width 89 height 21
click at [448, 405] on button "Podpisz umowę" at bounding box center [413, 404] width 78 height 21
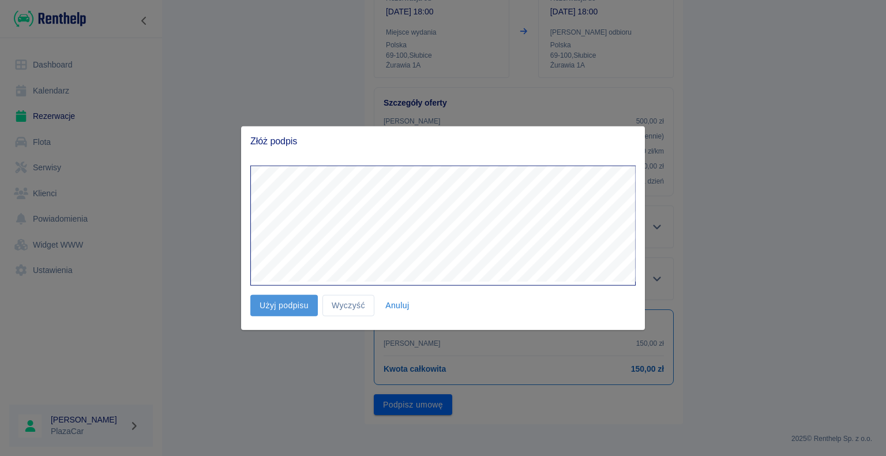
click at [291, 300] on button "Użyj podpisu" at bounding box center [284, 305] width 68 height 21
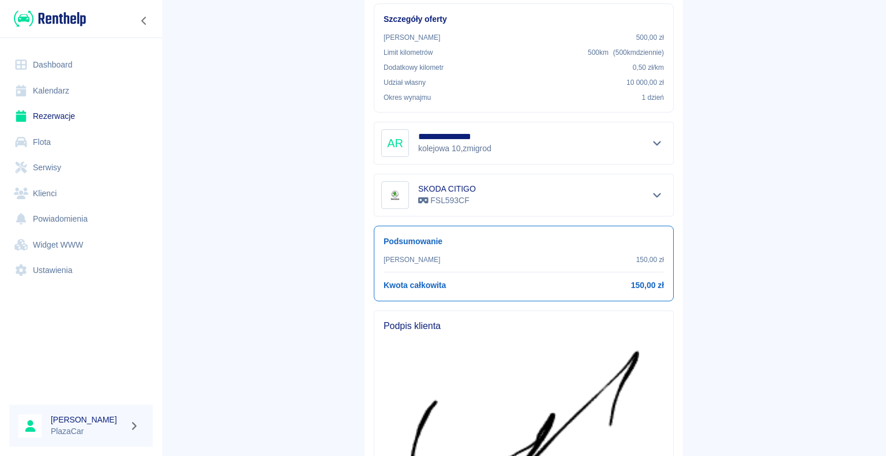
scroll to position [378, 0]
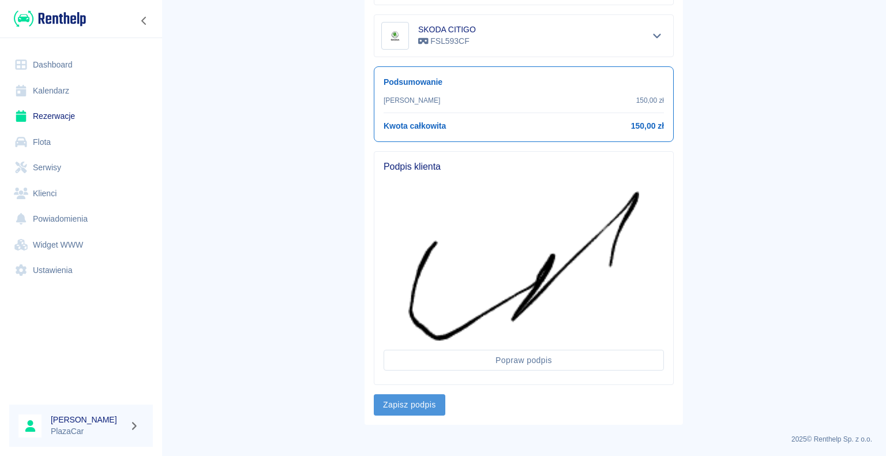
click at [428, 402] on button "Zapisz podpis" at bounding box center [410, 404] width 72 height 21
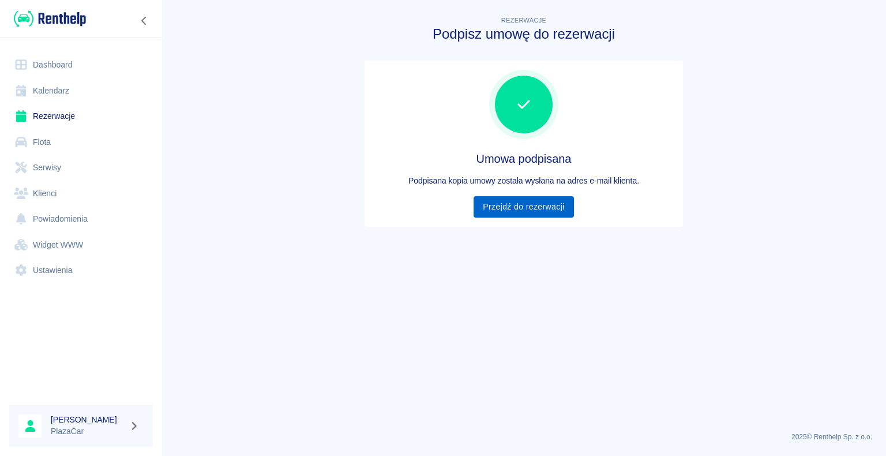
click at [569, 206] on link "Przejdź do rezerwacji" at bounding box center [524, 206] width 100 height 21
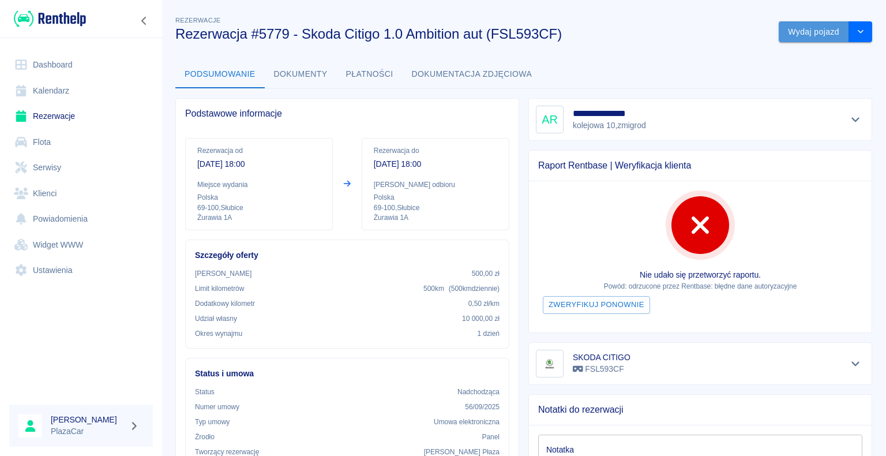
click at [803, 31] on button "Wydaj pojazd" at bounding box center [814, 31] width 70 height 21
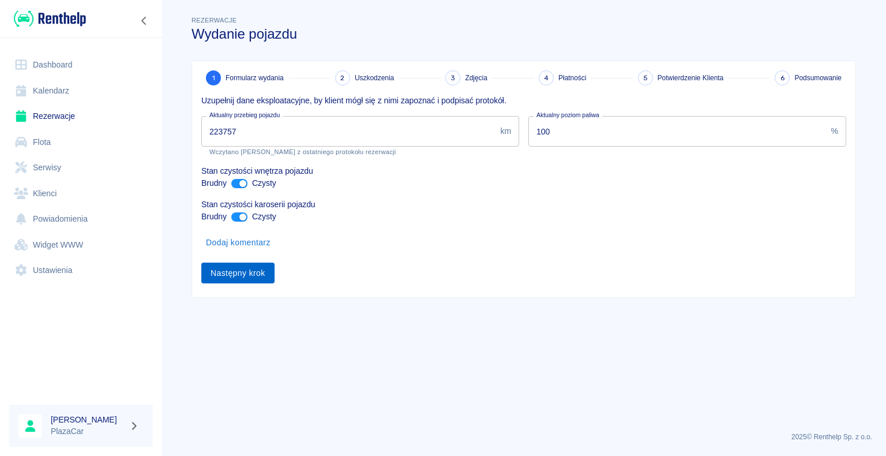
click at [210, 276] on button "Następny krok" at bounding box center [237, 273] width 73 height 21
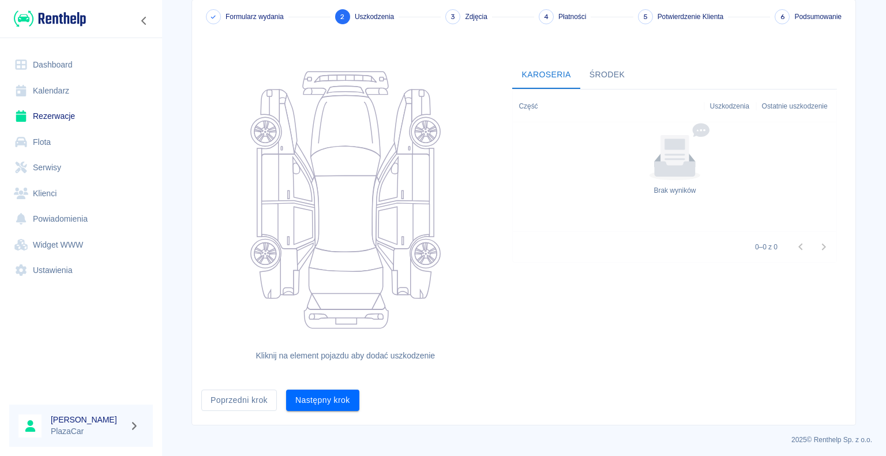
scroll to position [63, 0]
click at [343, 394] on button "Następny krok" at bounding box center [322, 398] width 73 height 21
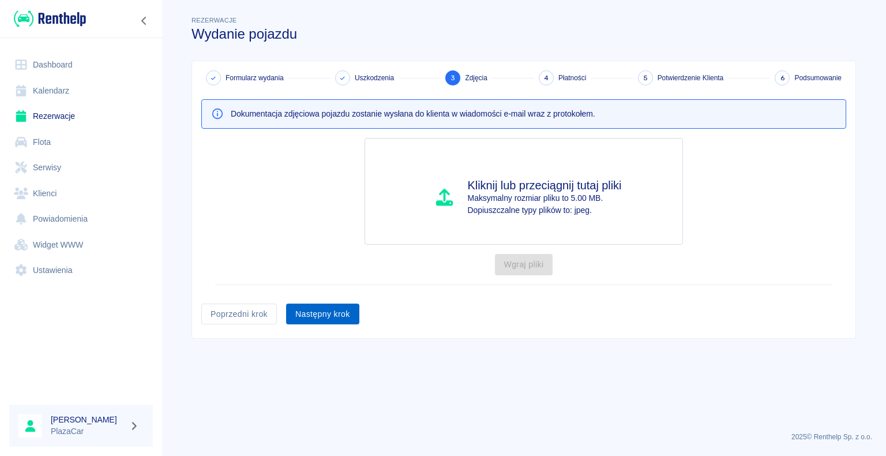
click at [325, 309] on button "Następny krok" at bounding box center [322, 314] width 73 height 21
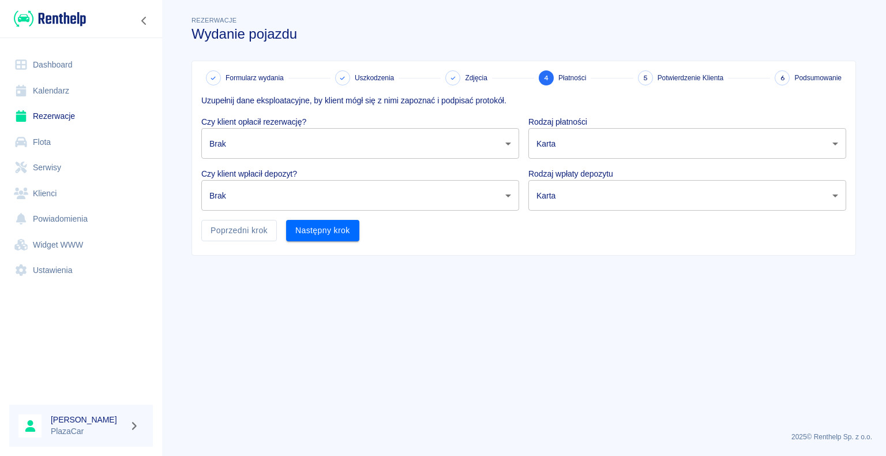
click at [465, 136] on body "Używamy plików Cookies, by zapewnić Ci najlepsze możliwe doświadczenie. Aby dow…" at bounding box center [443, 228] width 886 height 456
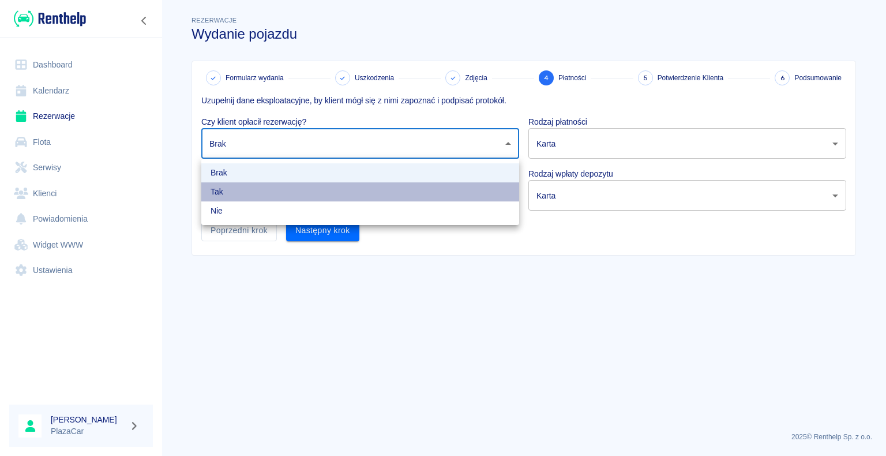
click at [229, 194] on li "Tak" at bounding box center [360, 191] width 318 height 19
type input "true"
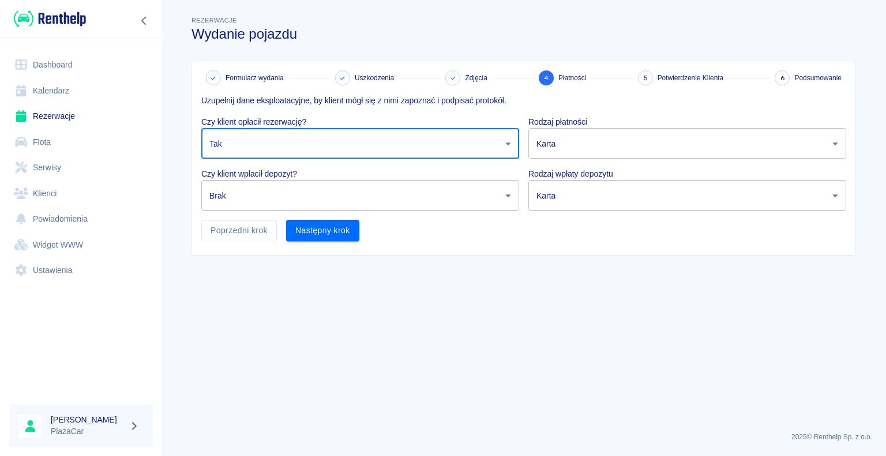
click at [671, 142] on body "Używamy plików Cookies, by zapewnić Ci najlepsze możliwe doświadczenie. Aby dow…" at bounding box center [443, 228] width 886 height 456
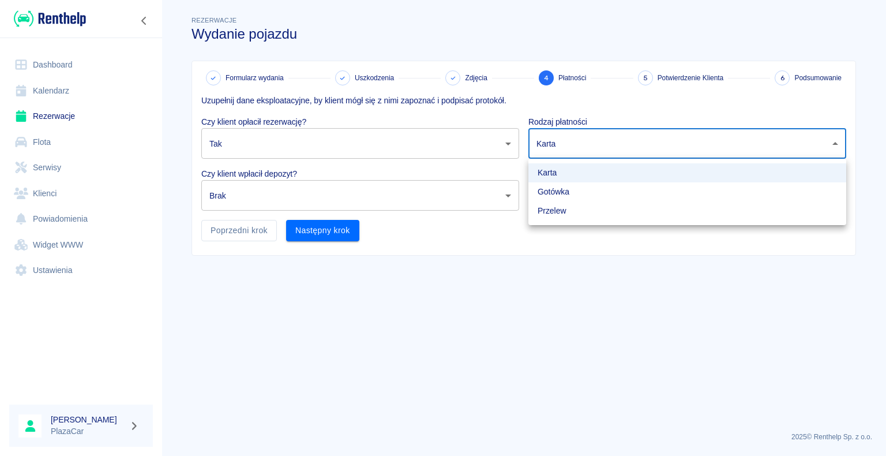
click at [553, 192] on li "Gotówka" at bounding box center [688, 191] width 318 height 19
type input "cash"
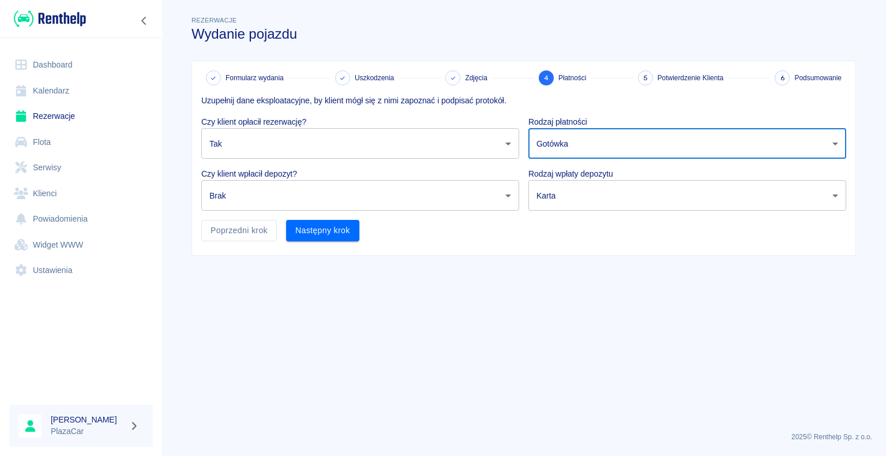
click at [327, 203] on body "Używamy plików Cookies, by zapewnić Ci najlepsze możliwe doświadczenie. Aby dow…" at bounding box center [443, 228] width 886 height 456
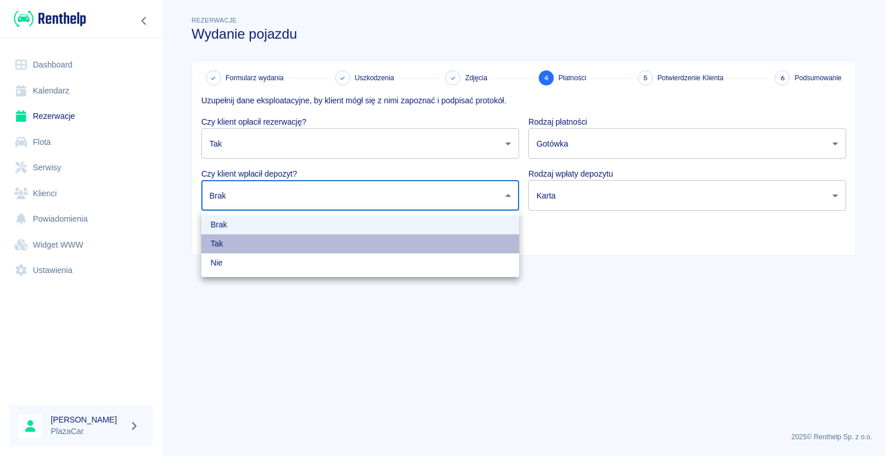
click at [298, 239] on li "Tak" at bounding box center [360, 243] width 318 height 19
type input "true"
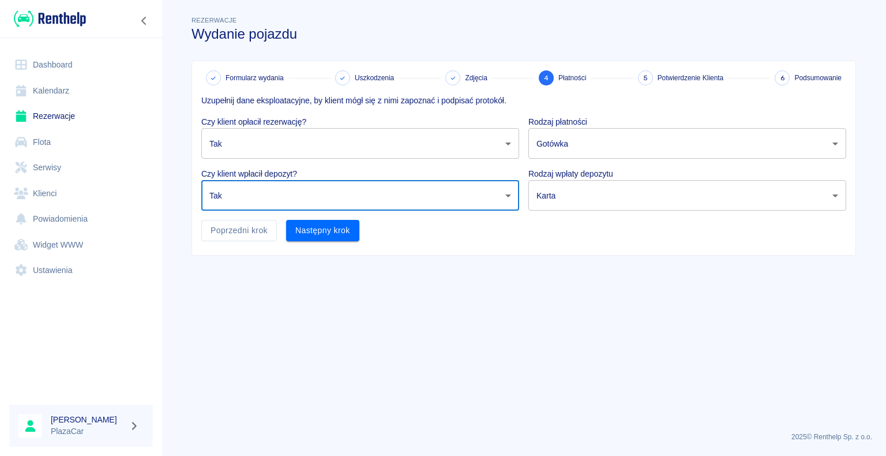
click at [572, 202] on body "Używamy plików Cookies, by zapewnić Ci najlepsze możliwe doświadczenie. Aby dow…" at bounding box center [443, 228] width 886 height 456
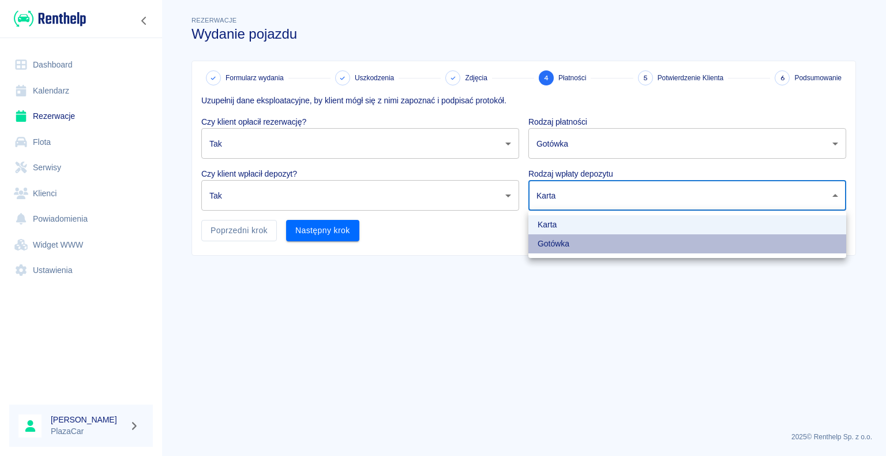
click at [549, 241] on li "Gotówka" at bounding box center [688, 243] width 318 height 19
type input "cash"
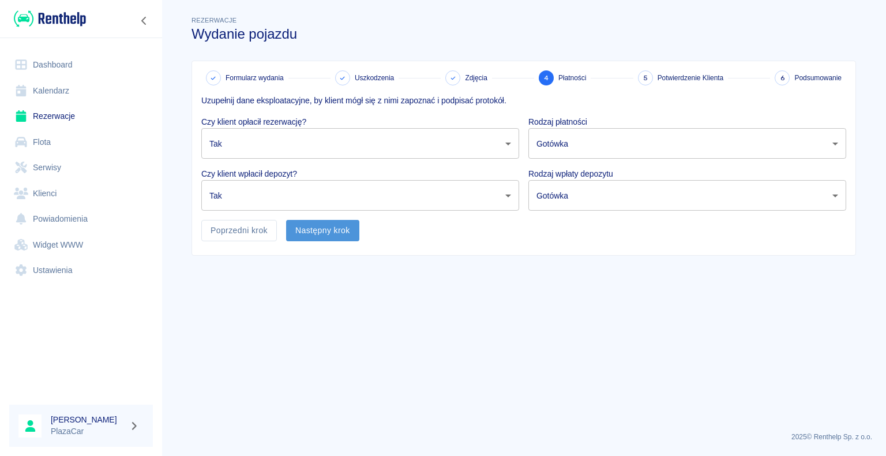
click at [321, 241] on button "Następny krok" at bounding box center [322, 230] width 73 height 21
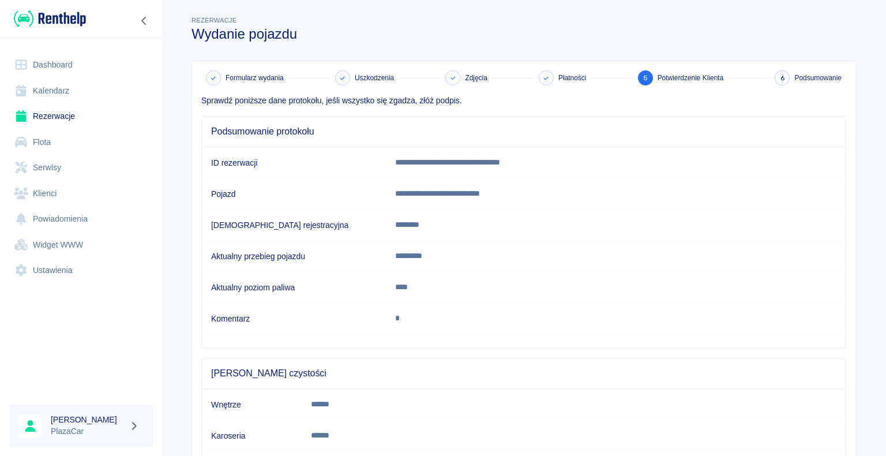
scroll to position [85, 0]
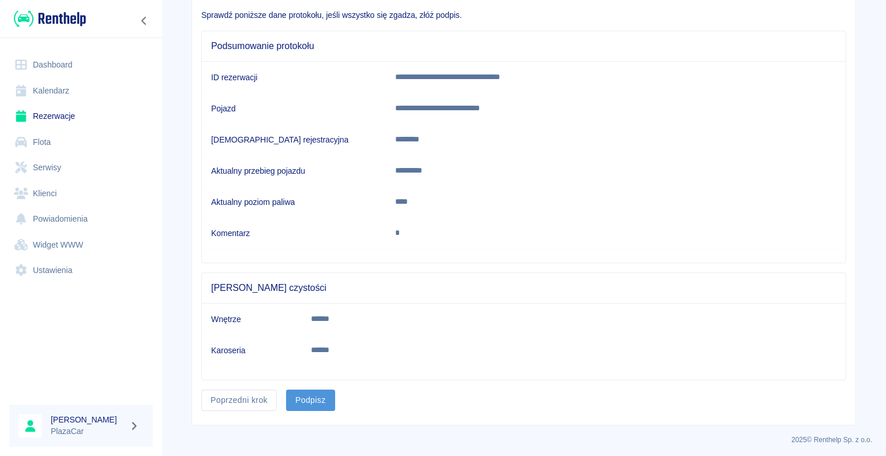
click at [312, 403] on button "Podpisz" at bounding box center [310, 400] width 49 height 21
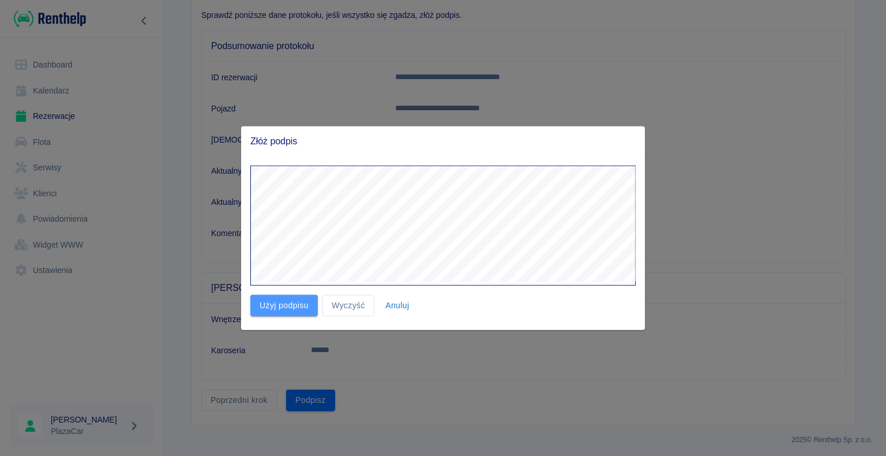
drag, startPoint x: 276, startPoint y: 312, endPoint x: 289, endPoint y: 306, distance: 13.7
click at [282, 309] on button "Użyj podpisu" at bounding box center [284, 305] width 68 height 21
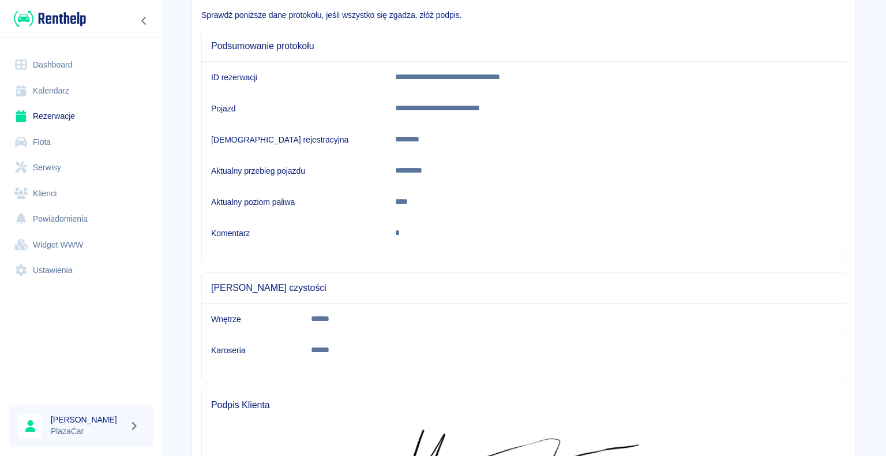
scroll to position [233, 0]
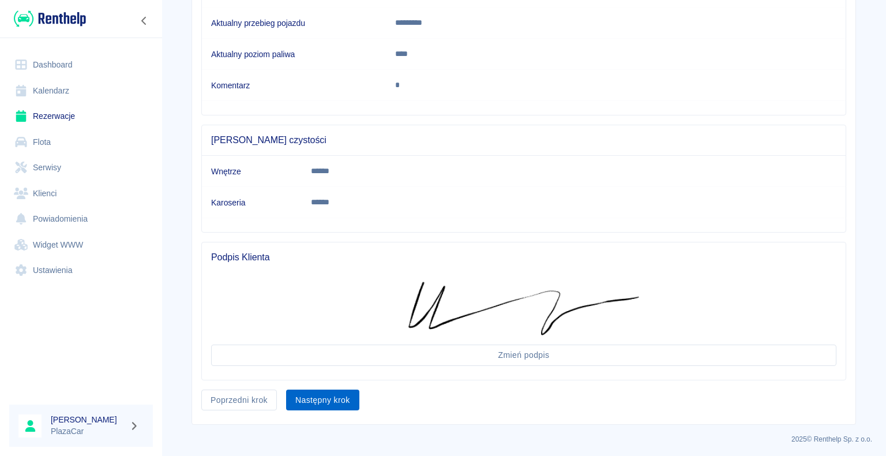
click at [341, 403] on button "Następny krok" at bounding box center [322, 400] width 73 height 21
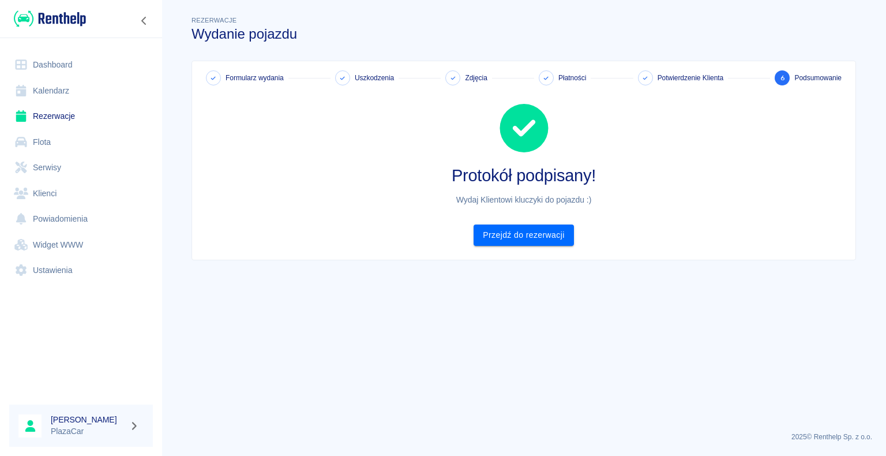
scroll to position [0, 0]
click at [541, 227] on link "Przejdź do rezerwacji" at bounding box center [524, 234] width 100 height 21
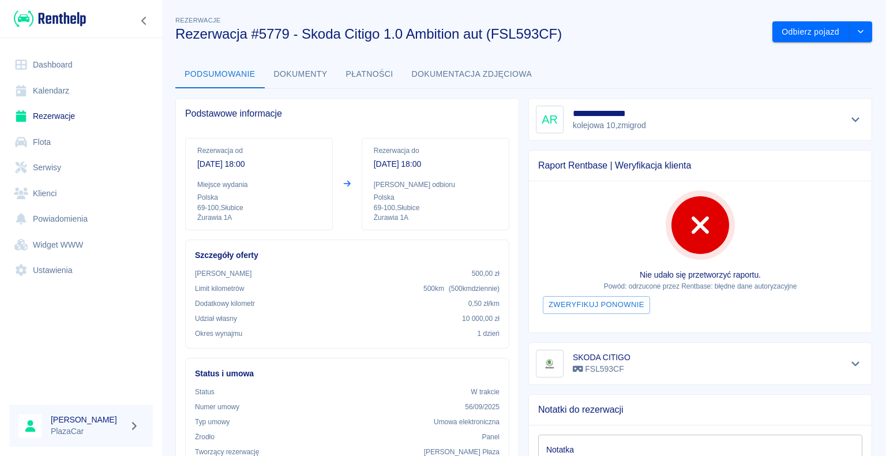
click at [36, 69] on link "Dashboard" at bounding box center [81, 65] width 144 height 26
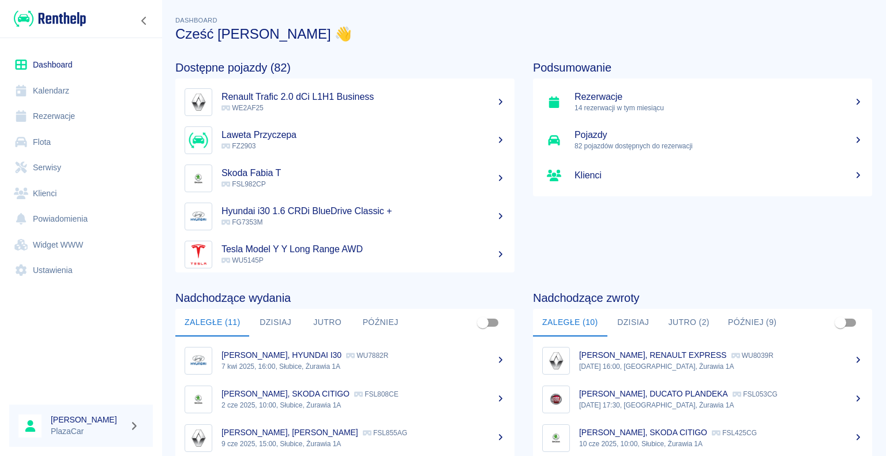
click at [743, 1] on div "Dashboard Cześć [PERSON_NAME] 👋 Dostępne pojazdy (82) Renault Trafic 2.0 dCi L1…" at bounding box center [524, 228] width 725 height 456
click at [21, 119] on icon at bounding box center [21, 116] width 10 height 12
